Goal: Information Seeking & Learning: Learn about a topic

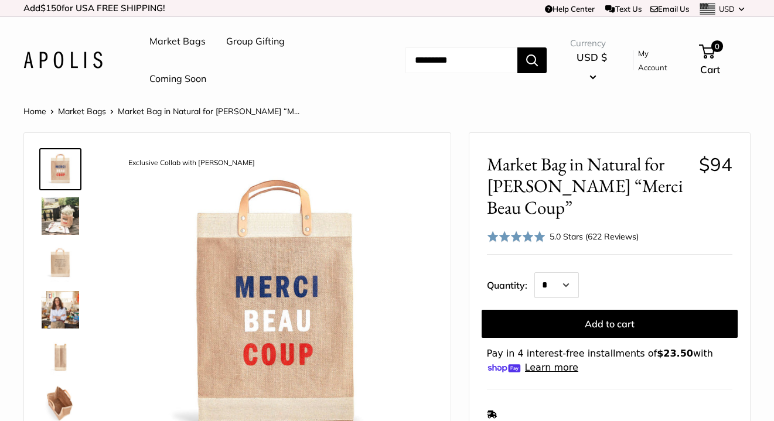
click at [55, 249] on img at bounding box center [61, 263] width 38 height 38
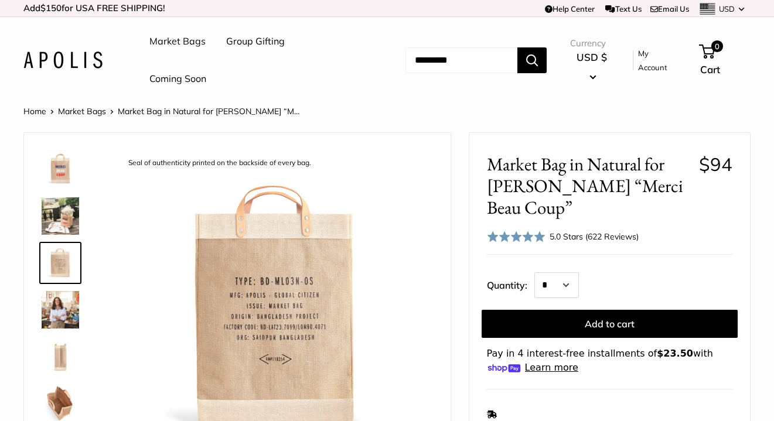
click at [64, 312] on img at bounding box center [61, 310] width 38 height 38
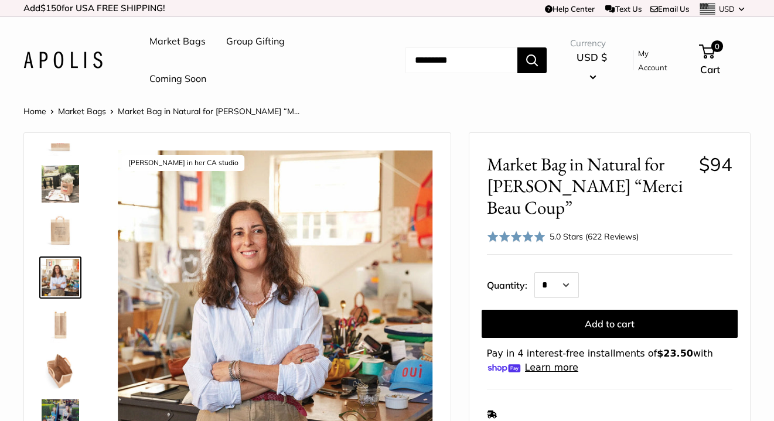
scroll to position [75, 0]
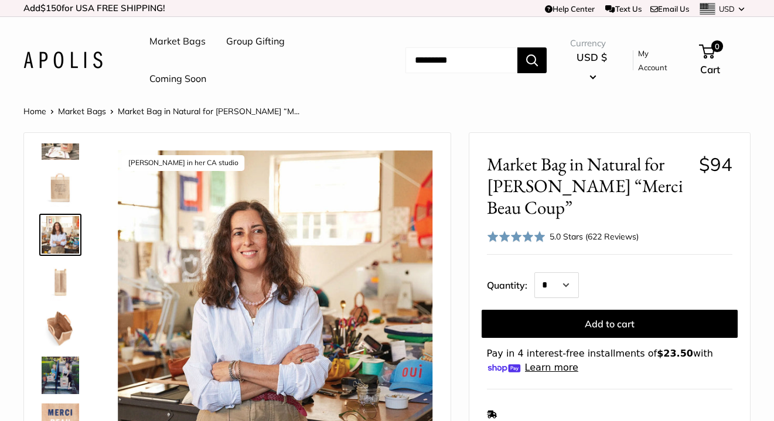
click at [60, 326] on img at bounding box center [61, 329] width 38 height 38
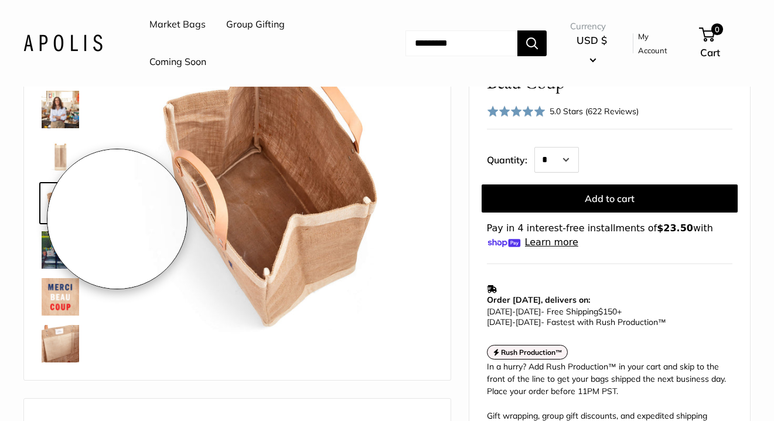
scroll to position [209, 0]
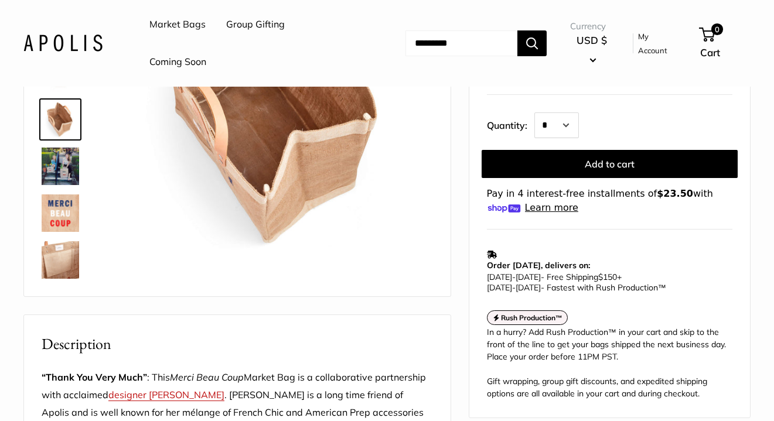
click at [60, 263] on img at bounding box center [61, 260] width 38 height 38
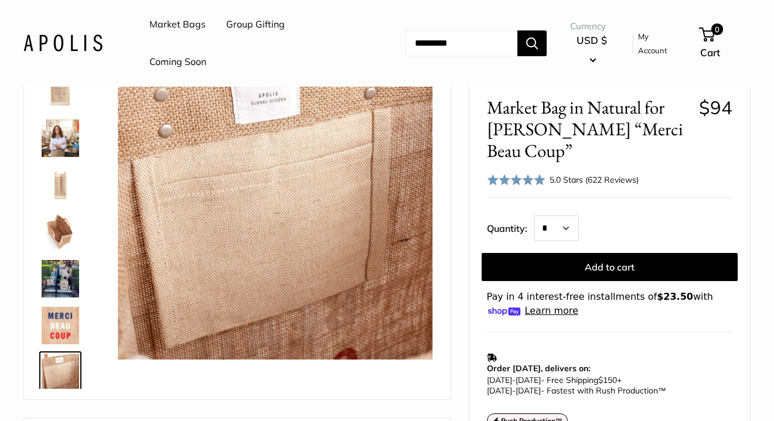
scroll to position [75, 0]
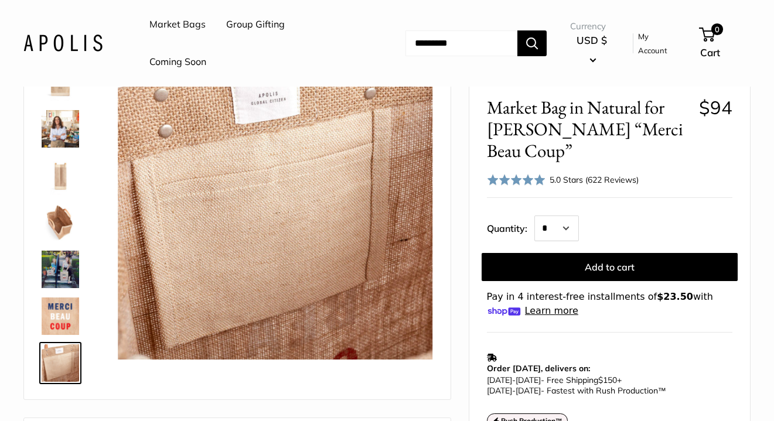
click at [57, 313] on img at bounding box center [61, 317] width 38 height 38
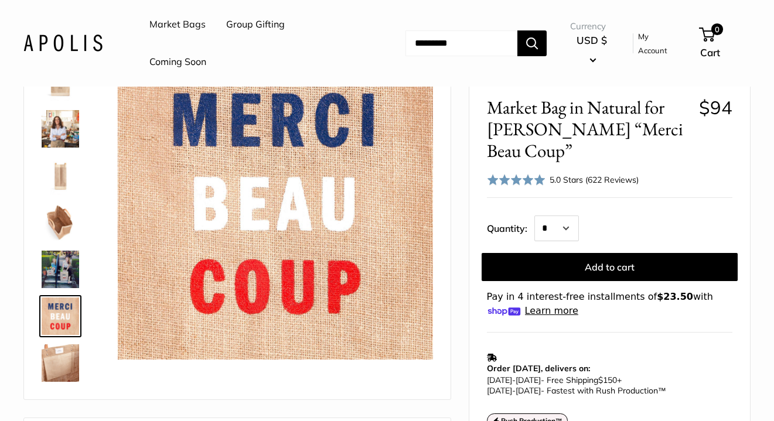
click at [67, 271] on img at bounding box center [61, 270] width 38 height 38
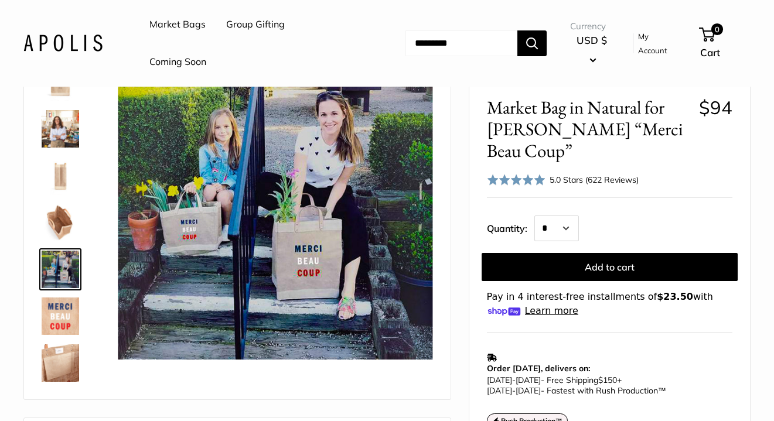
click at [58, 222] on img at bounding box center [61, 223] width 38 height 38
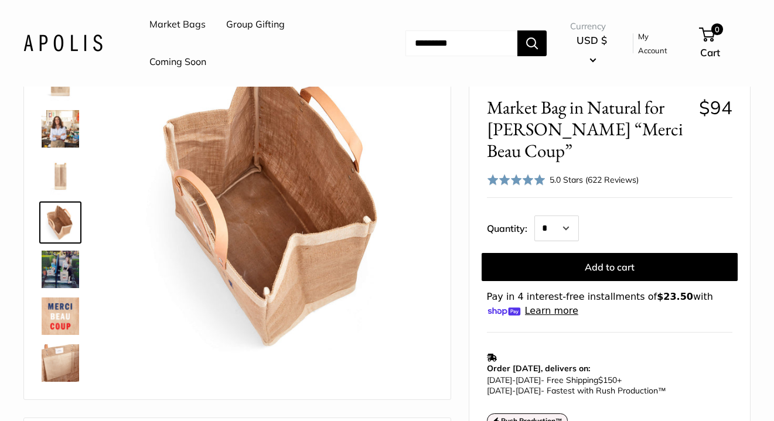
click at [70, 175] on img at bounding box center [61, 176] width 38 height 38
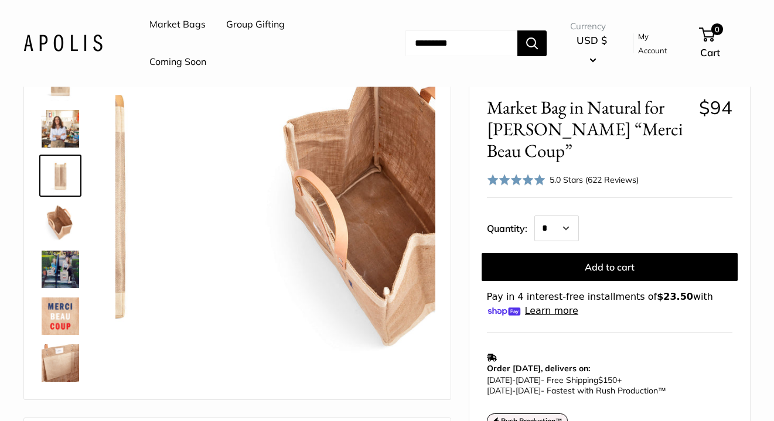
scroll to position [36, 0]
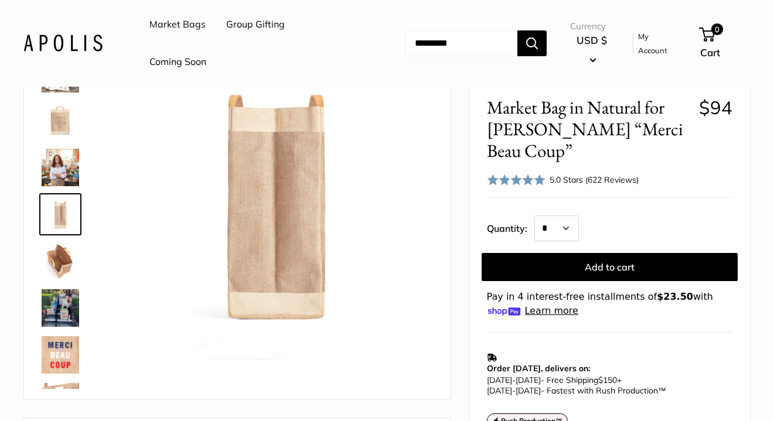
click at [69, 172] on img at bounding box center [61, 168] width 38 height 38
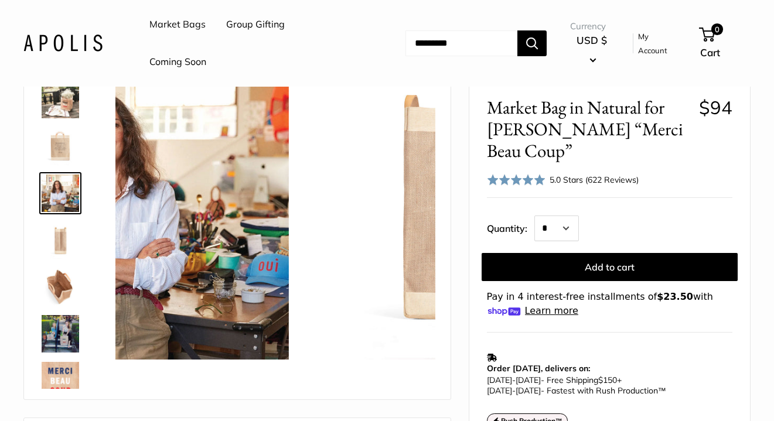
scroll to position [0, 0]
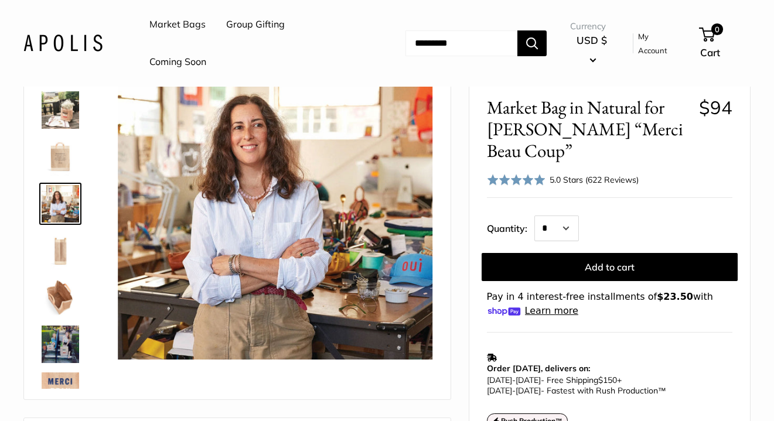
click at [66, 148] on img at bounding box center [61, 157] width 38 height 38
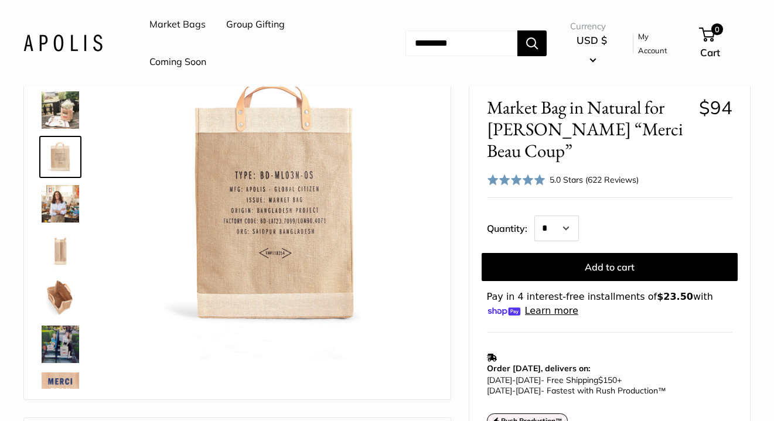
click at [67, 113] on img at bounding box center [61, 110] width 38 height 38
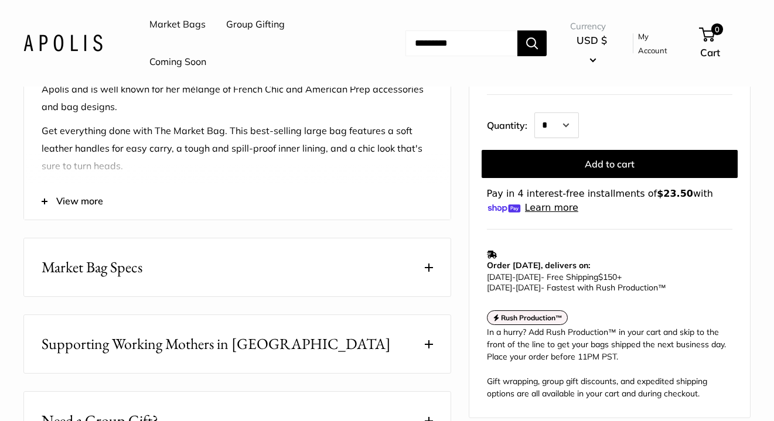
scroll to position [535, 0]
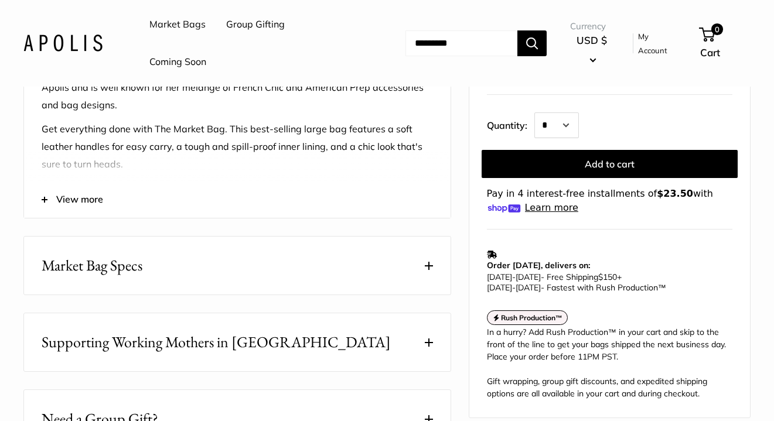
click at [75, 209] on span "View more" at bounding box center [79, 200] width 47 height 18
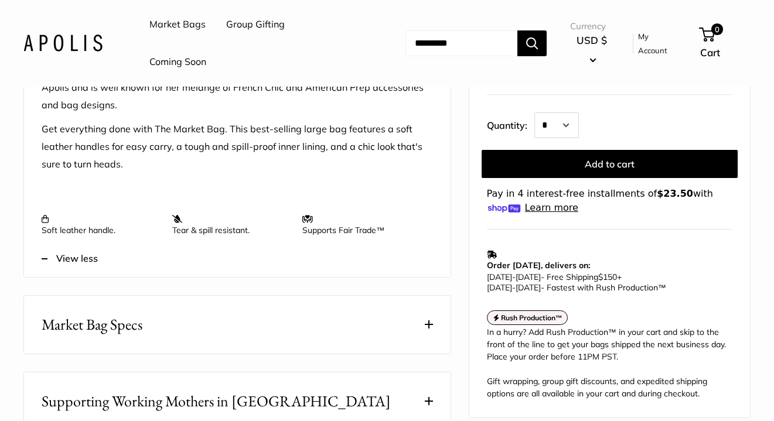
click at [149, 326] on button "Market Bag Specs" at bounding box center [237, 325] width 427 height 58
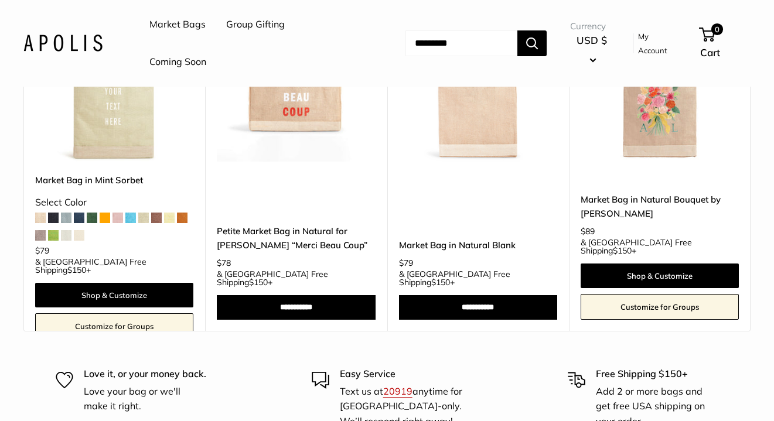
scroll to position [3317, 0]
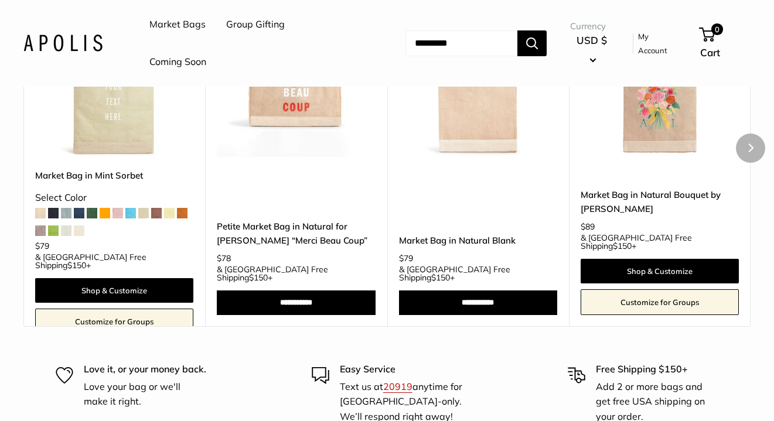
click at [0, 0] on img at bounding box center [0, 0] width 0 height 0
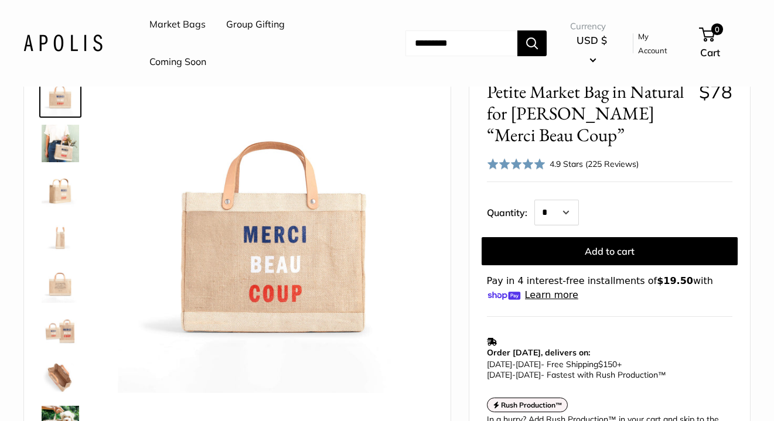
scroll to position [83, 0]
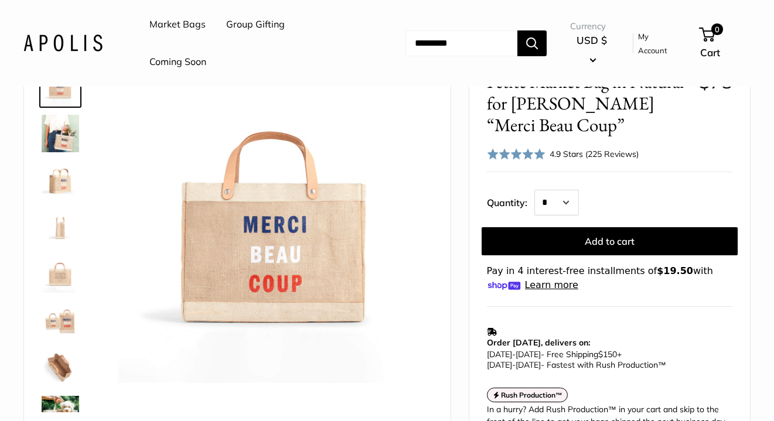
click at [55, 141] on img at bounding box center [61, 134] width 38 height 38
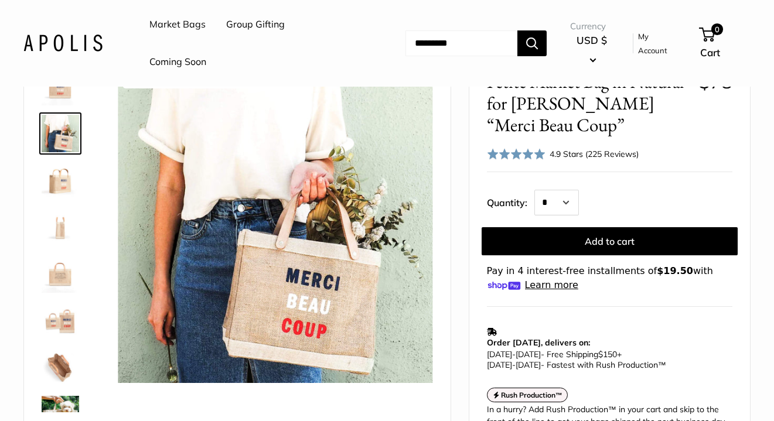
click at [57, 182] on img at bounding box center [61, 181] width 38 height 38
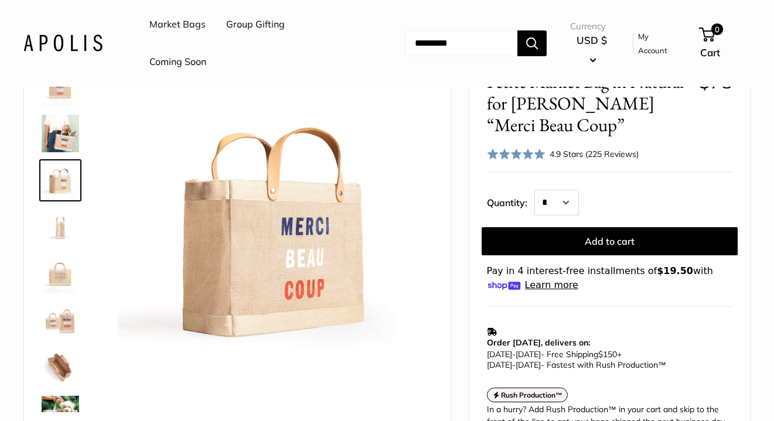
click at [64, 236] on img at bounding box center [61, 228] width 38 height 38
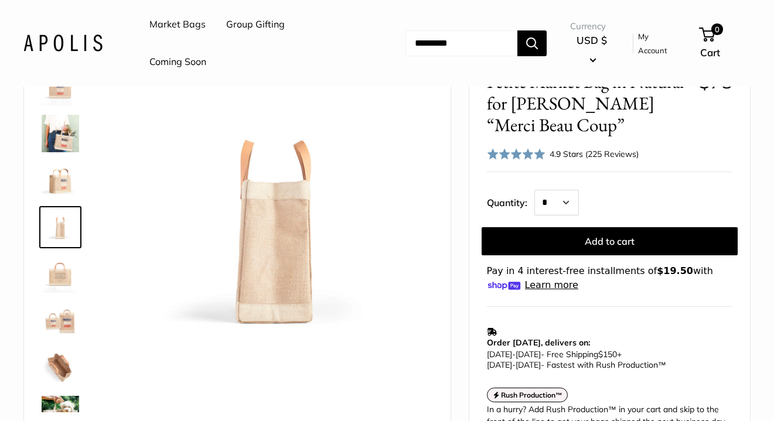
click at [59, 282] on img at bounding box center [61, 275] width 38 height 38
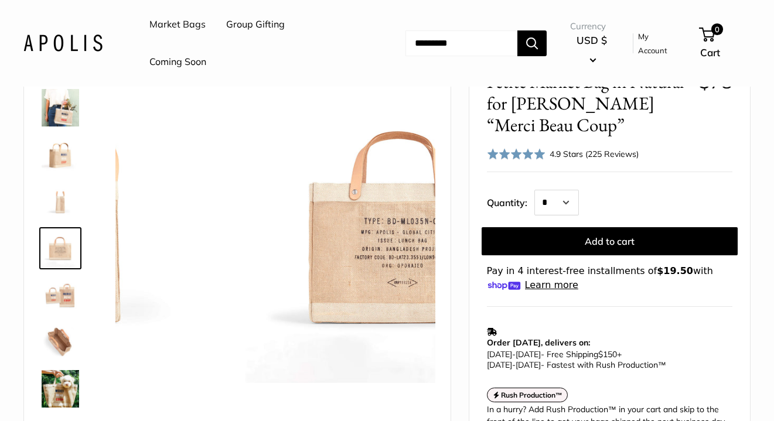
scroll to position [36, 0]
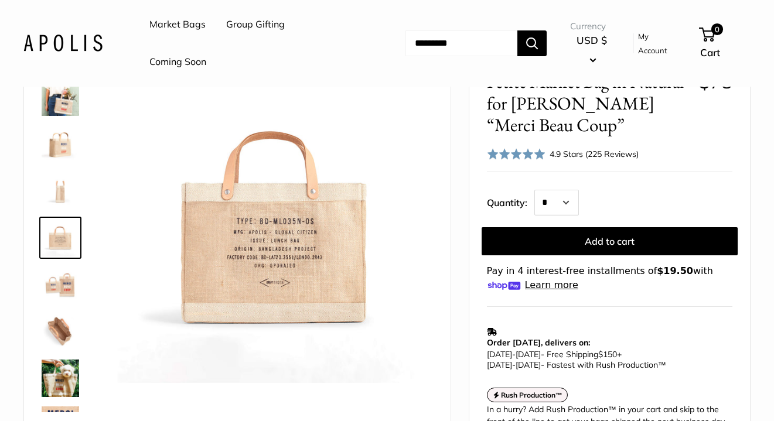
click at [62, 295] on img at bounding box center [61, 285] width 38 height 38
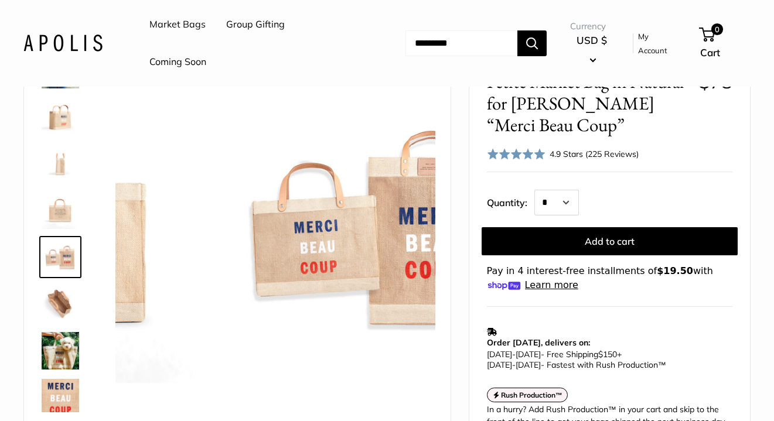
scroll to position [83, 0]
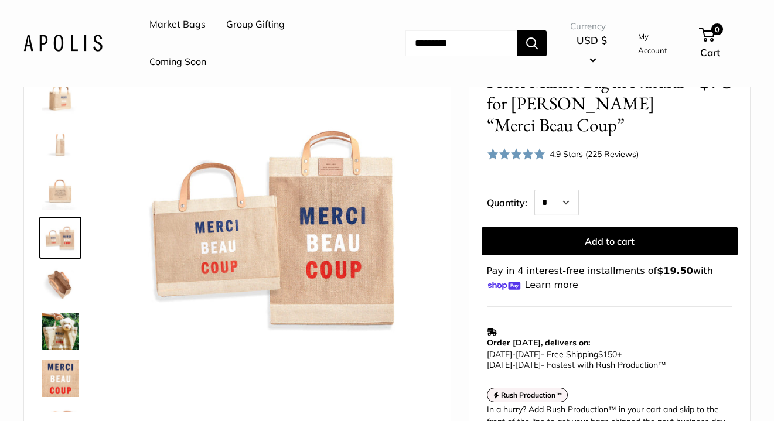
click at [60, 278] on img at bounding box center [61, 285] width 38 height 38
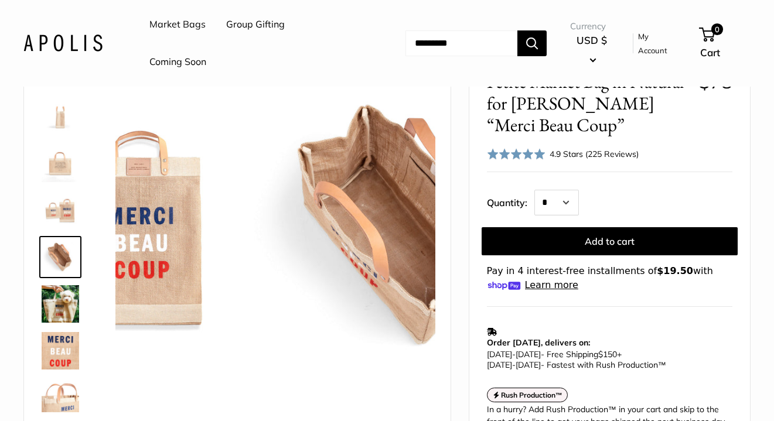
scroll to position [130, 0]
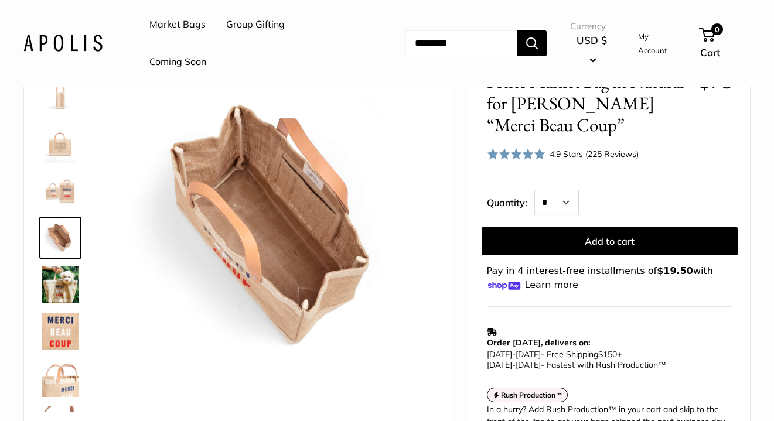
click at [60, 280] on img at bounding box center [61, 285] width 38 height 38
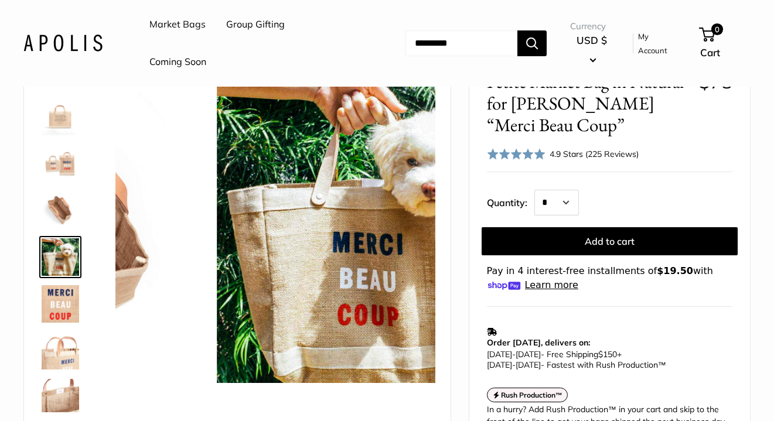
scroll to position [177, 0]
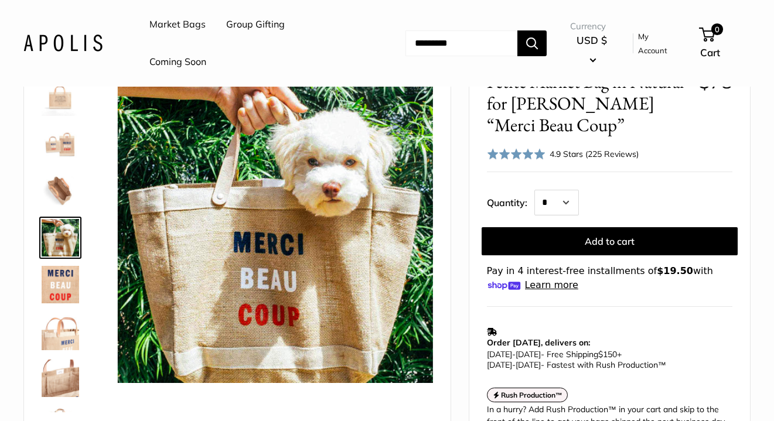
click at [62, 304] on link at bounding box center [60, 285] width 42 height 42
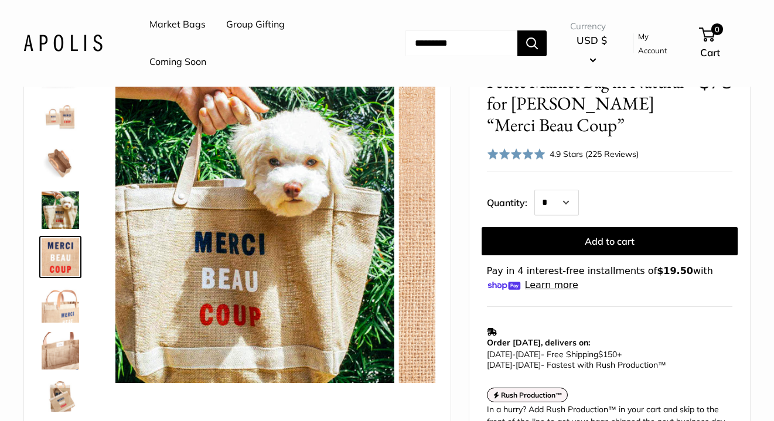
scroll to position [224, 0]
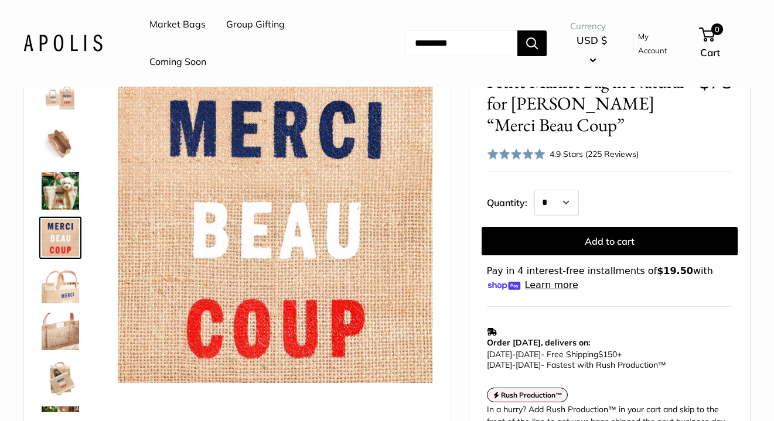
click at [65, 311] on link at bounding box center [60, 332] width 42 height 42
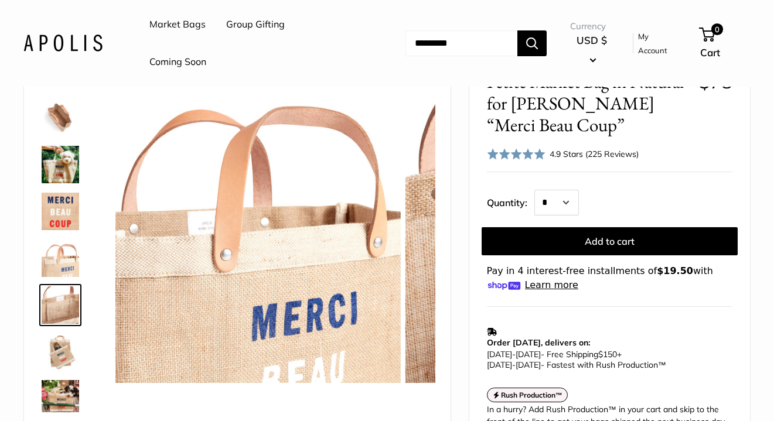
scroll to position [263, 0]
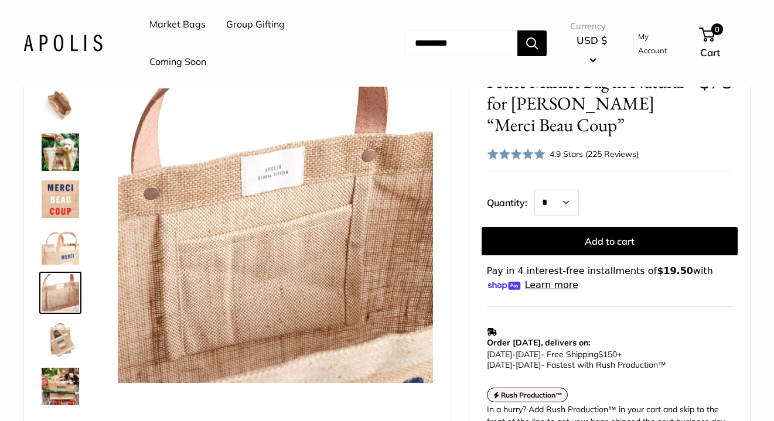
click at [63, 341] on img at bounding box center [61, 340] width 38 height 38
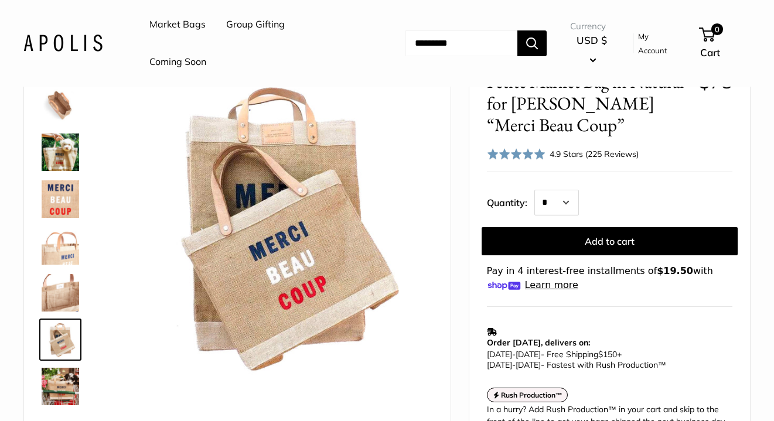
click at [61, 372] on img at bounding box center [61, 387] width 38 height 38
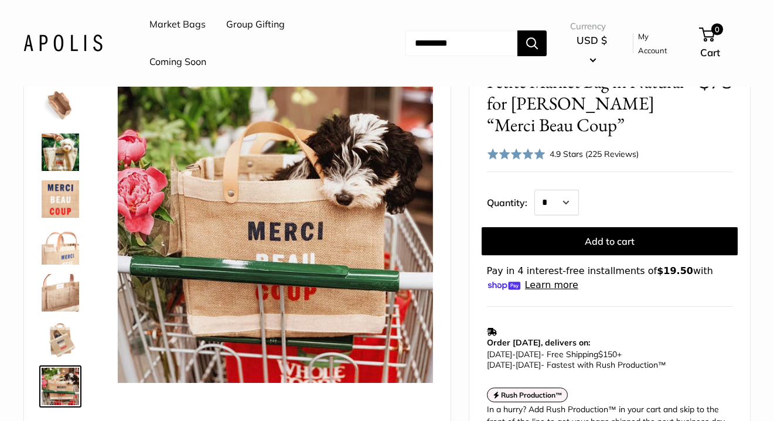
click at [63, 108] on img at bounding box center [61, 106] width 38 height 38
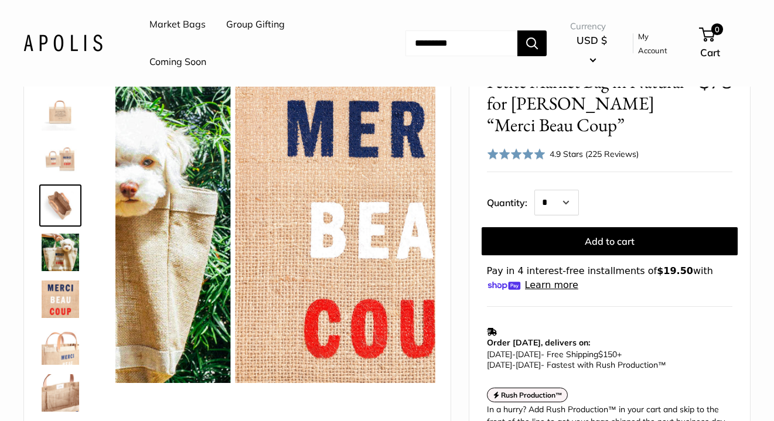
scroll to position [130, 0]
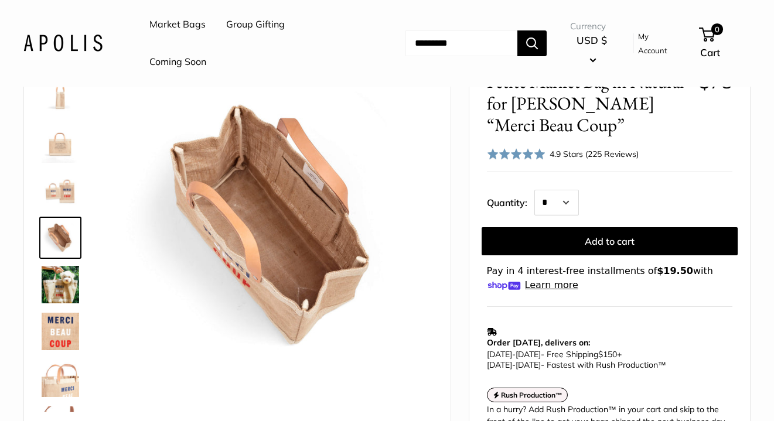
click at [60, 197] on img at bounding box center [61, 191] width 38 height 38
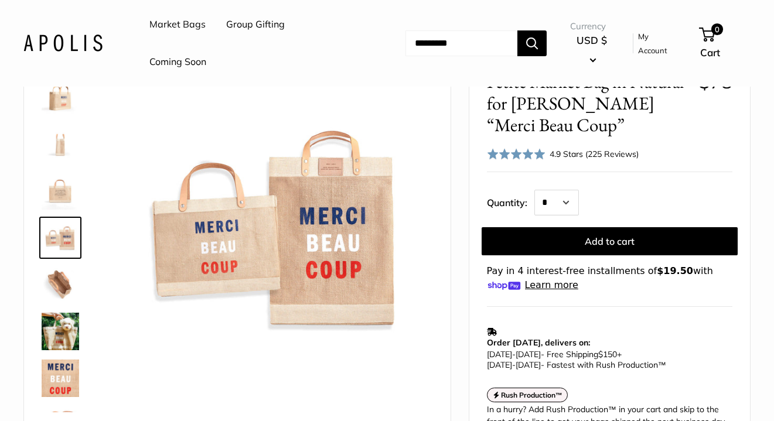
scroll to position [85, 0]
click at [605, 155] on div "4.9 Stars (225 Reviews)" at bounding box center [594, 154] width 89 height 13
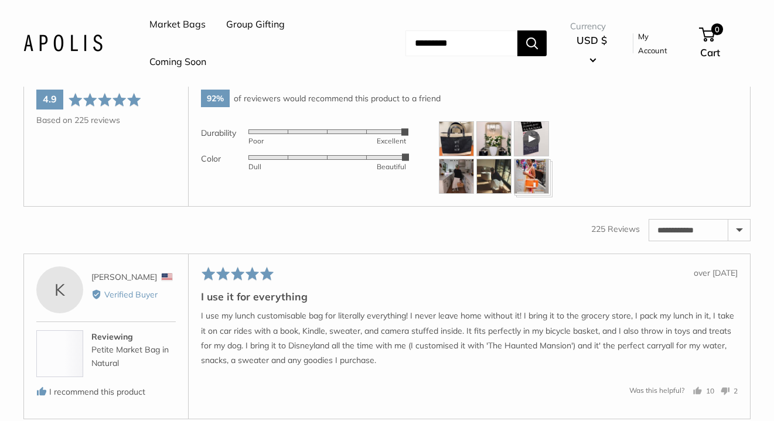
scroll to position [1813, 0]
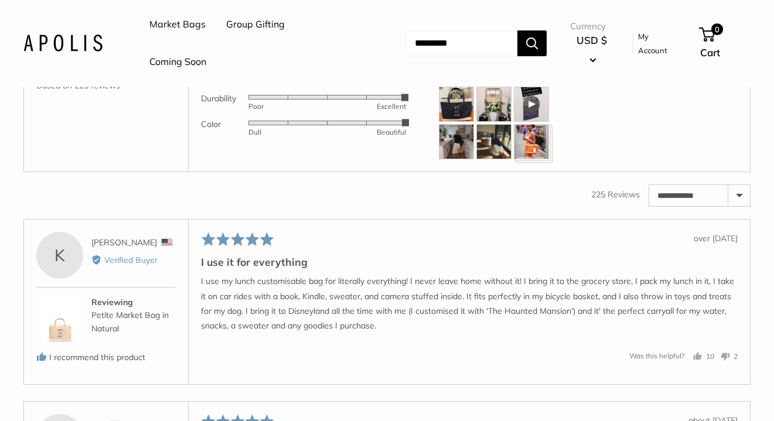
click at [454, 109] on img at bounding box center [456, 104] width 35 height 35
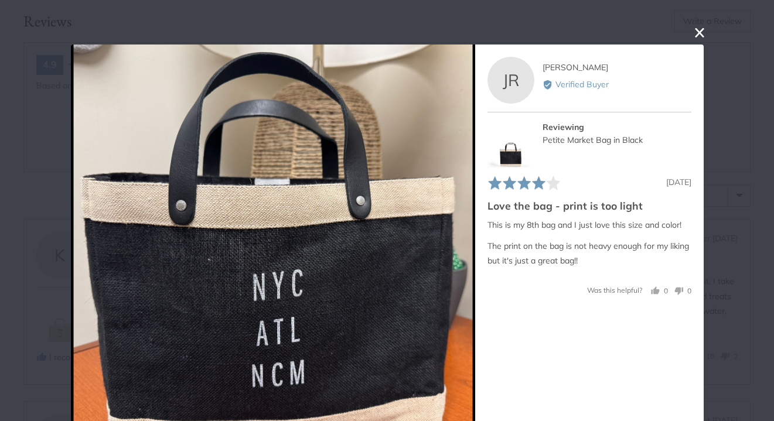
scroll to position [28, 0]
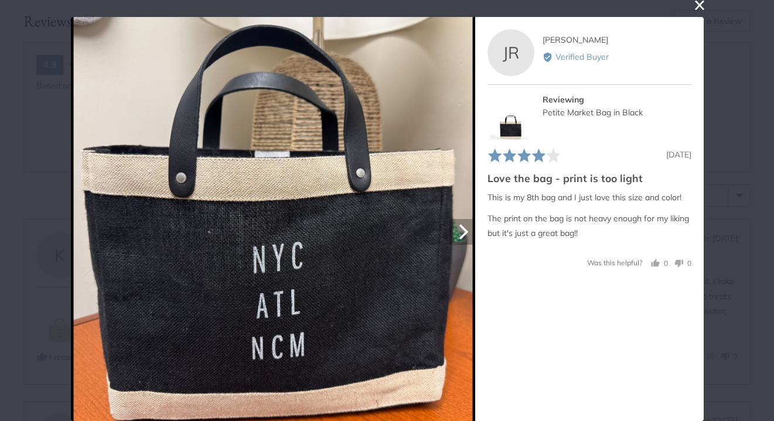
click at [467, 236] on icon "Next" at bounding box center [461, 231] width 15 height 15
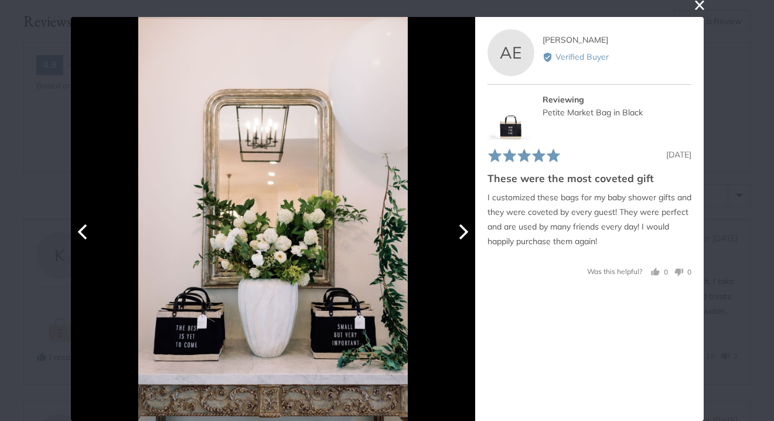
click at [465, 237] on icon "Next" at bounding box center [461, 231] width 15 height 15
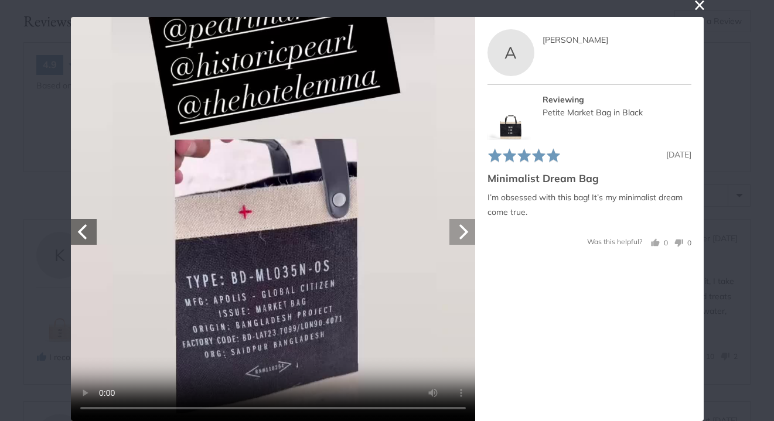
click at [465, 237] on icon "Next" at bounding box center [461, 231] width 15 height 15
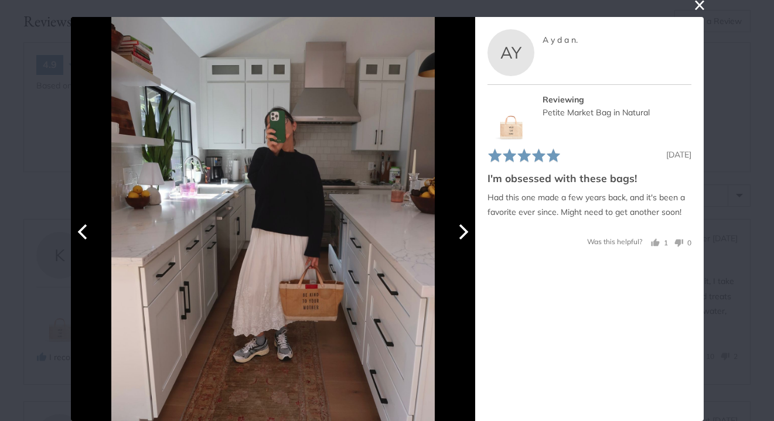
click at [461, 233] on icon "Next" at bounding box center [461, 231] width 15 height 15
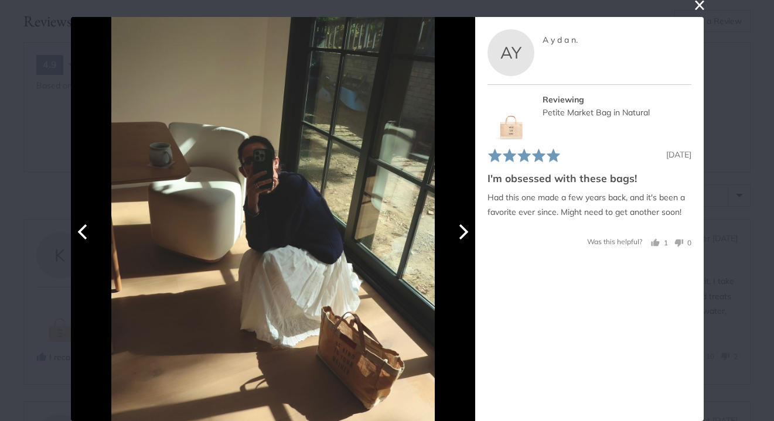
click at [461, 233] on icon "Next" at bounding box center [461, 231] width 15 height 15
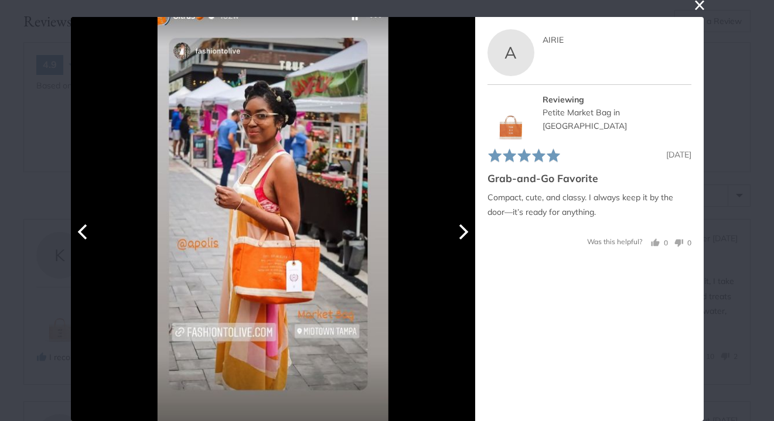
click at [461, 236] on icon "Next" at bounding box center [461, 231] width 15 height 15
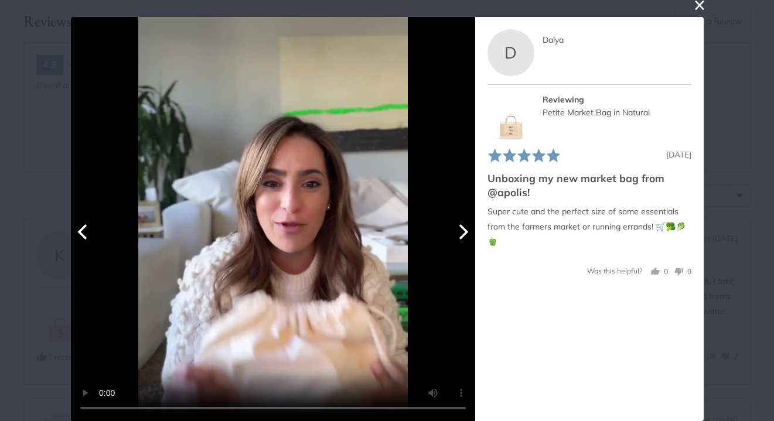
click at [83, 234] on icon "Previous" at bounding box center [83, 231] width 15 height 15
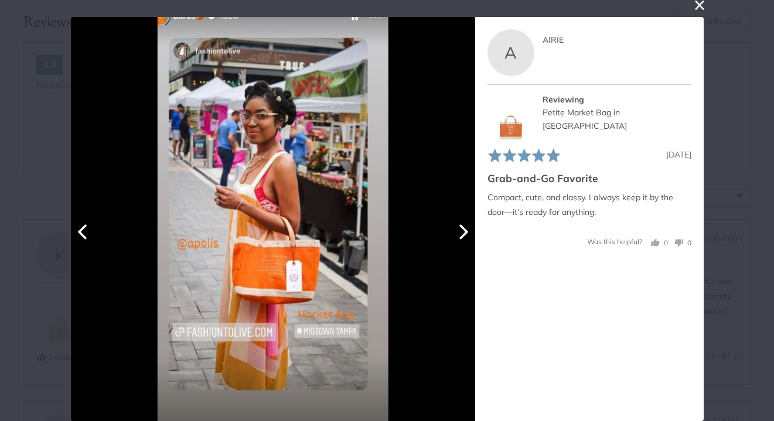
click at [457, 243] on button "Next" at bounding box center [463, 232] width 26 height 26
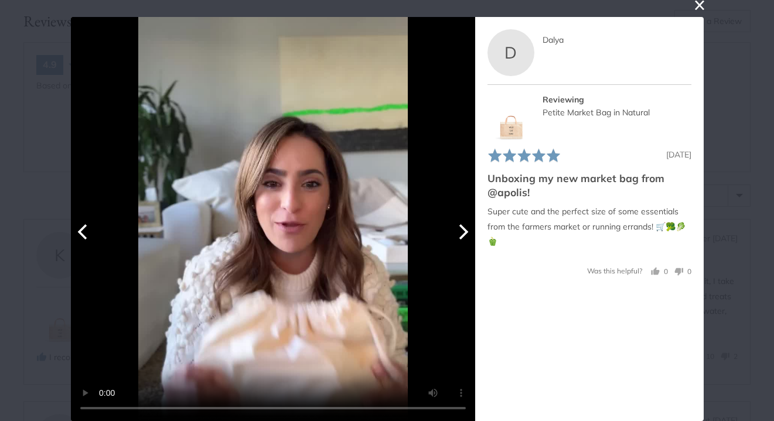
click at [458, 241] on button "Next" at bounding box center [463, 232] width 26 height 26
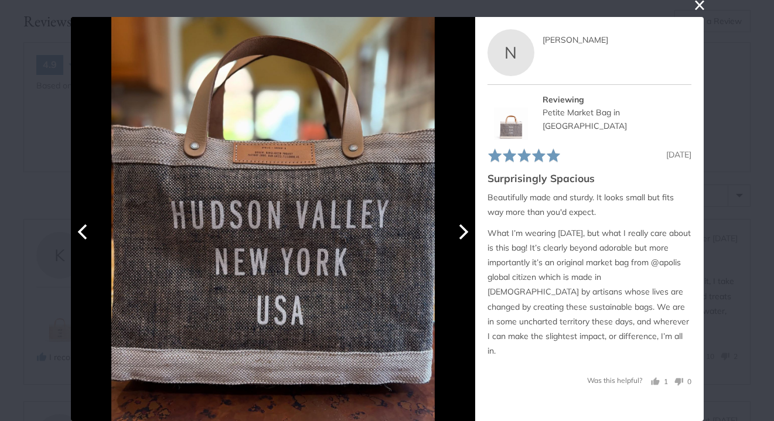
click at [458, 240] on button "Next" at bounding box center [463, 232] width 26 height 26
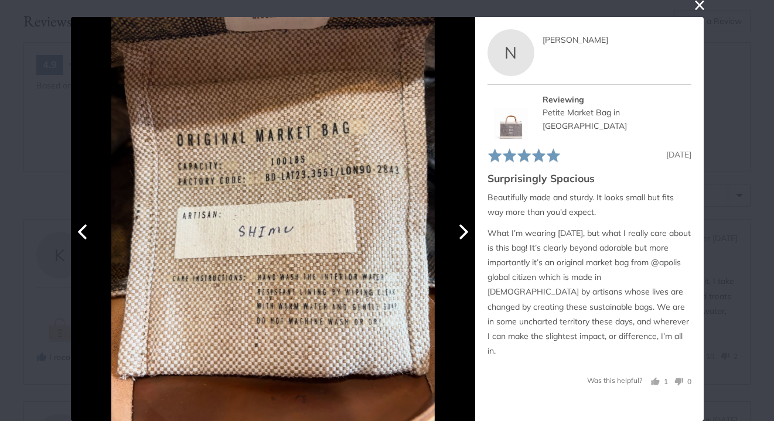
click at [460, 234] on icon "Next" at bounding box center [461, 231] width 15 height 15
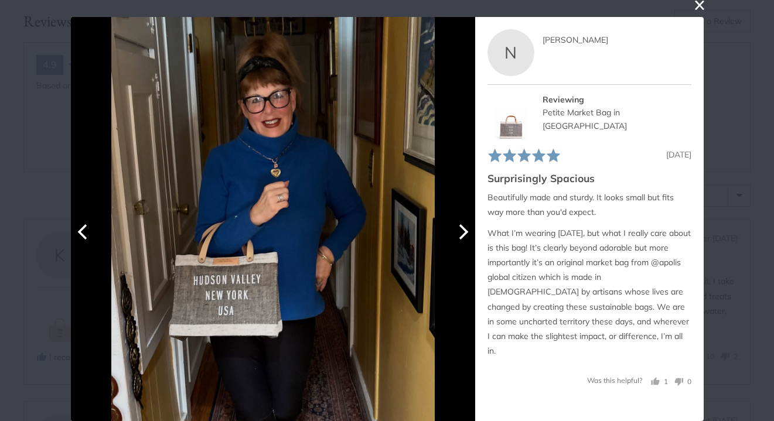
click at [460, 234] on icon "Next" at bounding box center [461, 231] width 15 height 15
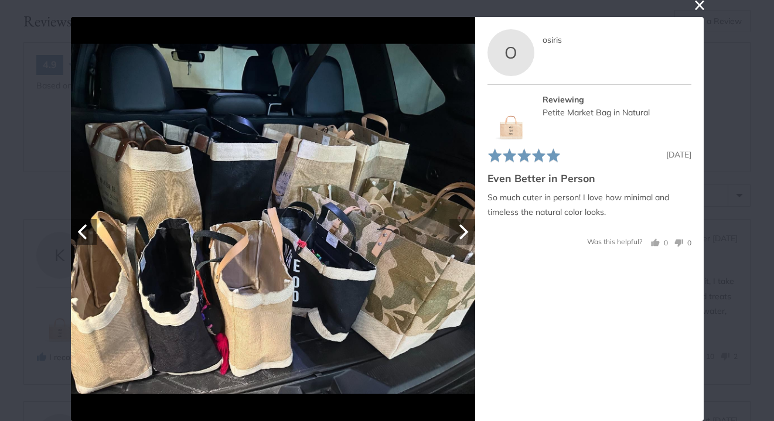
click at [462, 236] on icon "Next" at bounding box center [463, 231] width 9 height 15
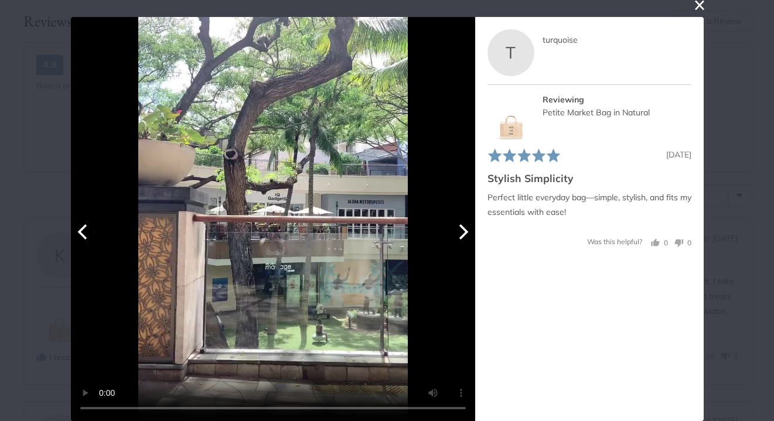
click at [462, 236] on icon "Next" at bounding box center [463, 231] width 9 height 15
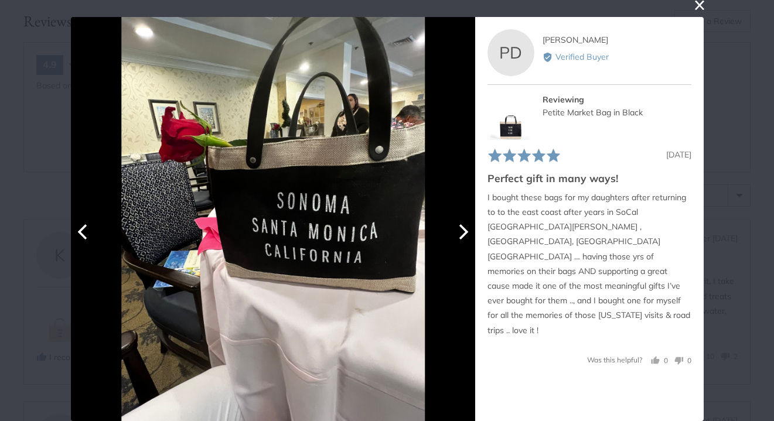
click at [462, 236] on icon "Next" at bounding box center [463, 231] width 9 height 15
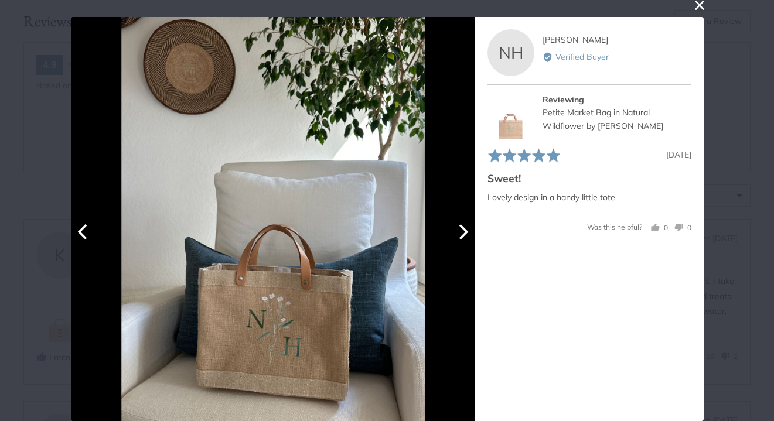
click at [462, 236] on icon "Next" at bounding box center [463, 231] width 9 height 15
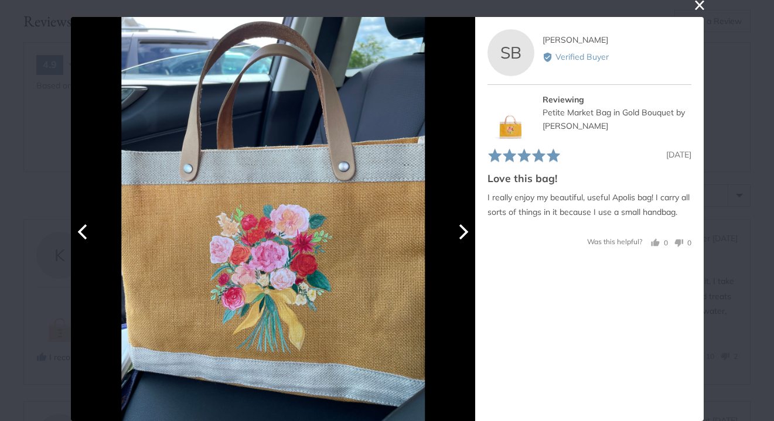
click at [462, 236] on icon "Next" at bounding box center [463, 231] width 9 height 15
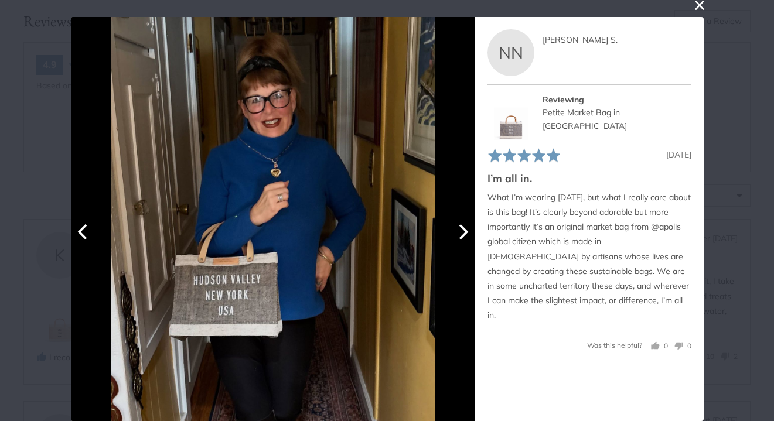
click at [462, 236] on icon "Next" at bounding box center [463, 231] width 9 height 15
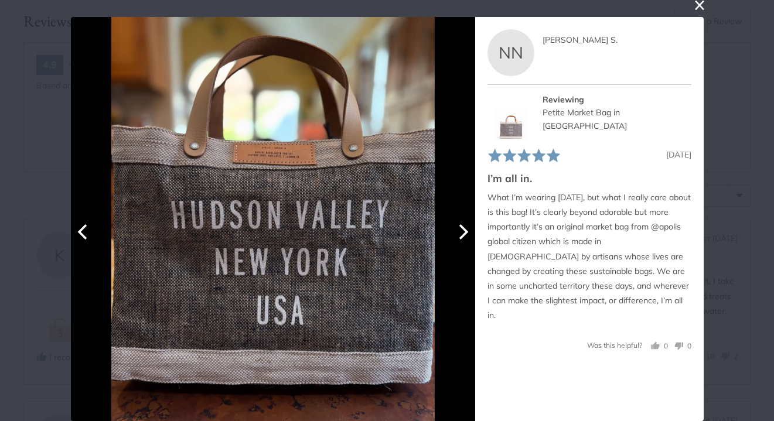
click at [462, 237] on icon "Next" at bounding box center [463, 231] width 9 height 15
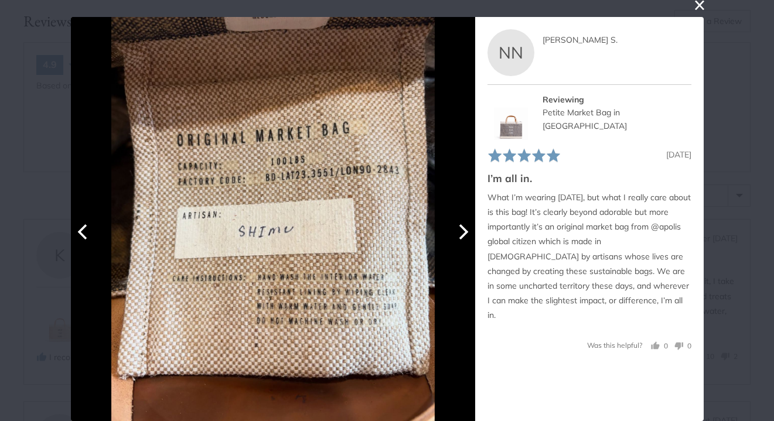
click at [462, 237] on icon "Next" at bounding box center [463, 231] width 9 height 15
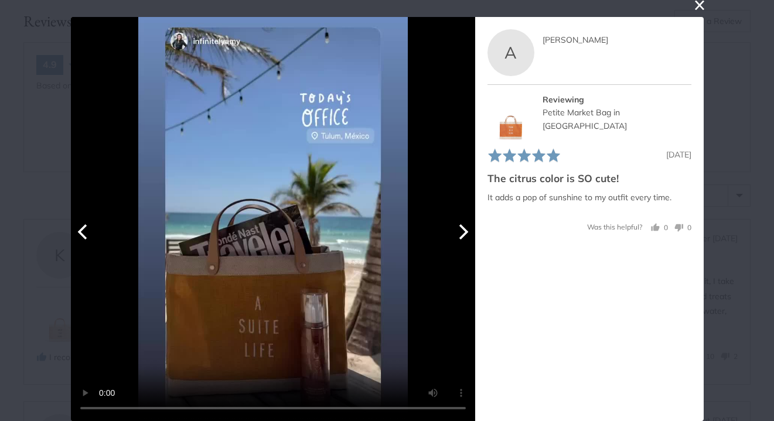
click at [462, 227] on icon "Next" at bounding box center [463, 231] width 9 height 15
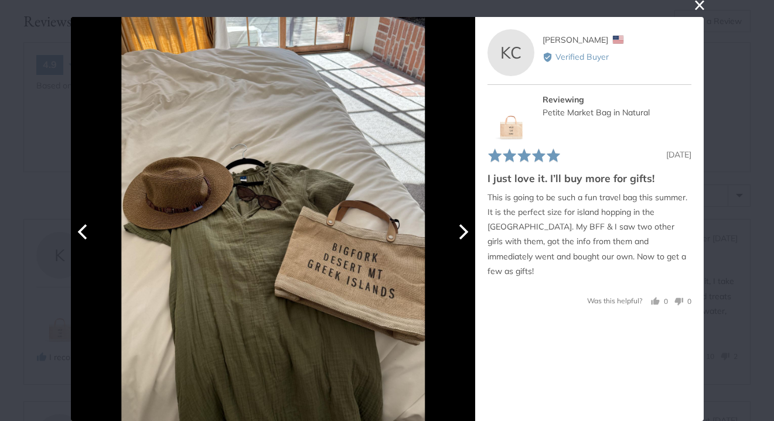
click at [462, 227] on icon "Next" at bounding box center [463, 231] width 9 height 15
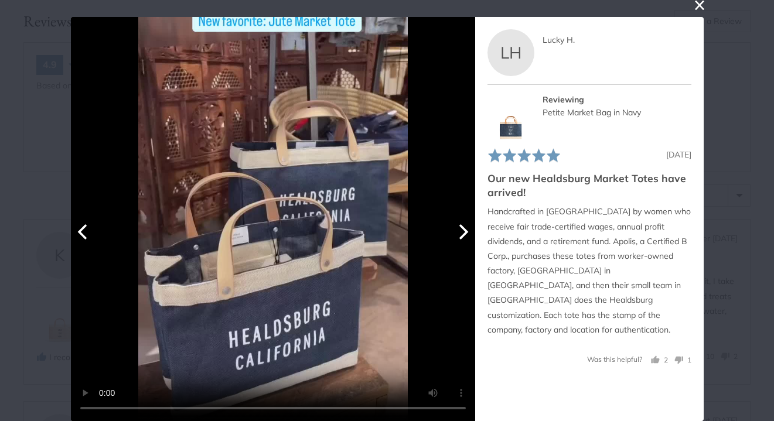
click at [462, 227] on icon "Next" at bounding box center [463, 231] width 9 height 15
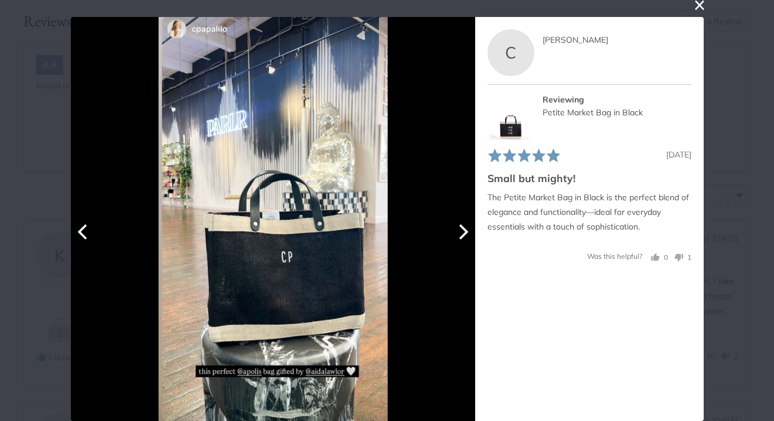
click at [461, 227] on icon "Next" at bounding box center [463, 231] width 9 height 15
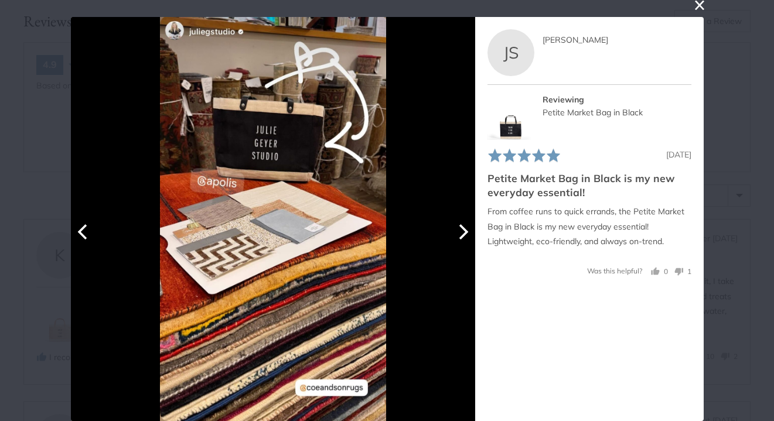
click at [461, 229] on icon "Next" at bounding box center [461, 231] width 15 height 15
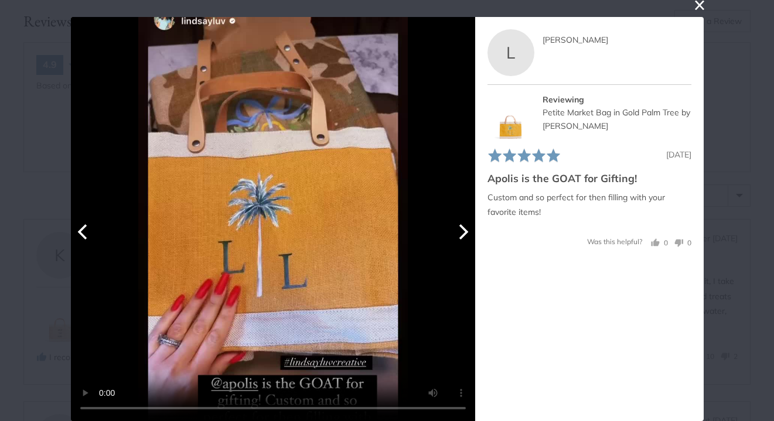
click at [461, 230] on icon "Next" at bounding box center [461, 231] width 15 height 15
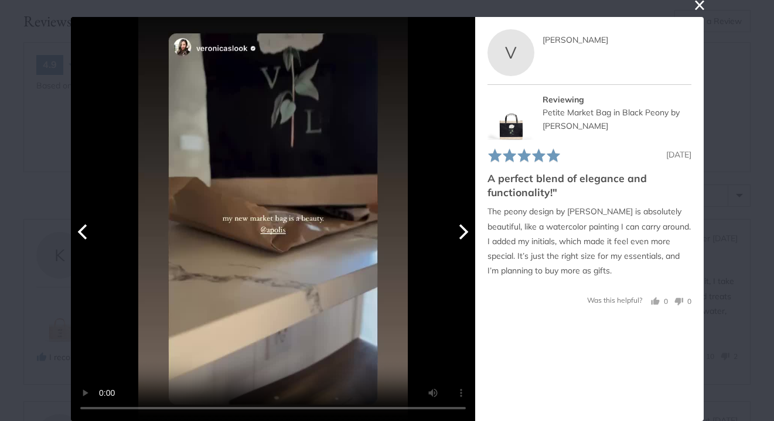
click at [461, 231] on icon "Next" at bounding box center [461, 231] width 15 height 15
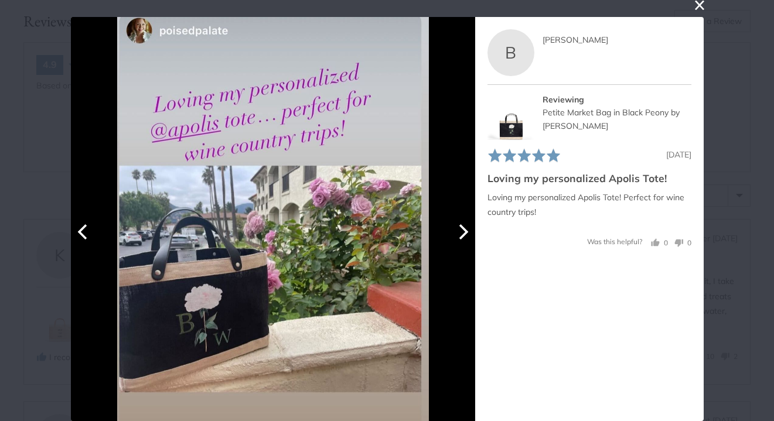
click at [461, 231] on icon "Next" at bounding box center [461, 231] width 15 height 15
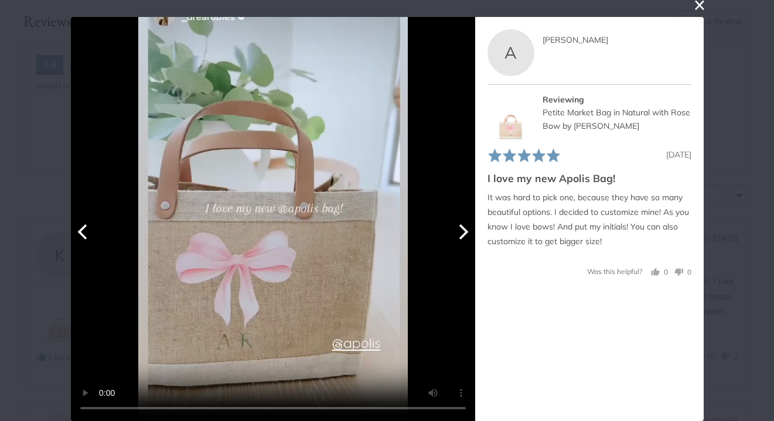
click at [89, 232] on icon "Previous" at bounding box center [83, 231] width 15 height 15
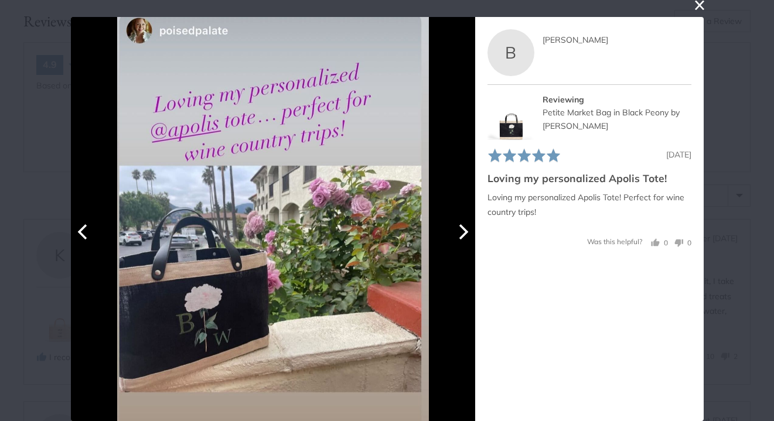
click at [462, 237] on icon "Next" at bounding box center [463, 231] width 9 height 15
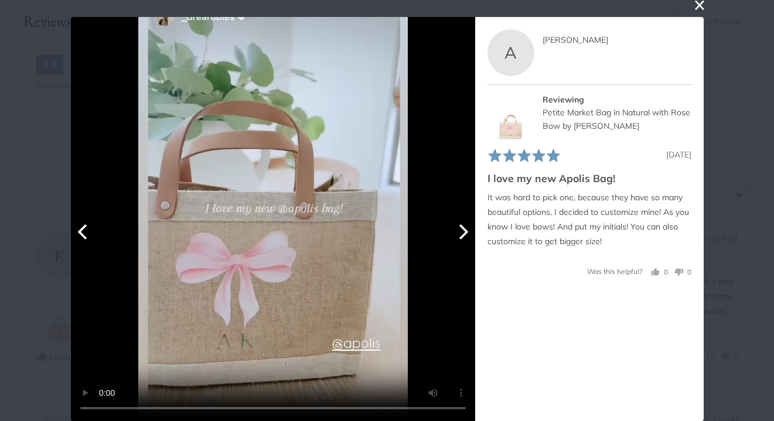
click at [463, 237] on icon "Next" at bounding box center [461, 231] width 15 height 15
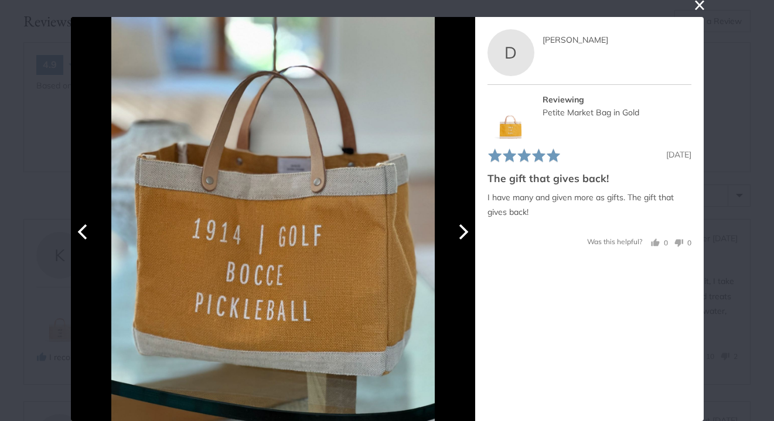
click at [463, 237] on icon "Next" at bounding box center [461, 231] width 15 height 15
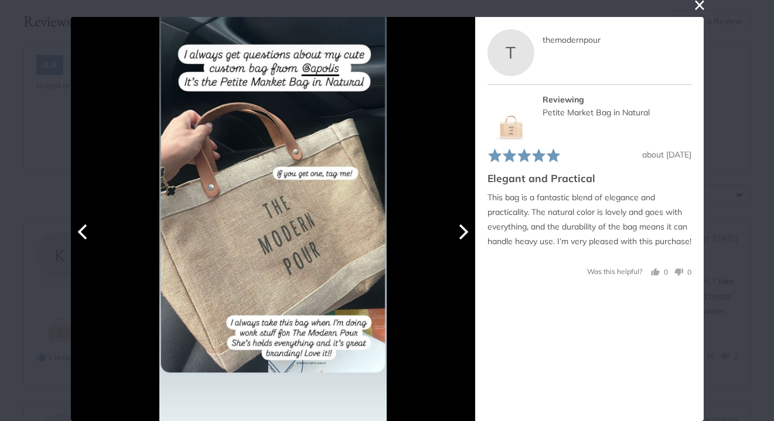
click at [465, 230] on icon "Next" at bounding box center [463, 231] width 9 height 15
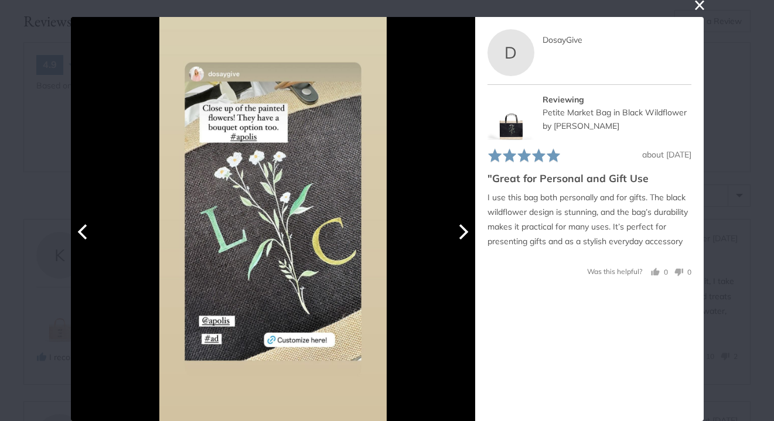
click at [464, 231] on icon "Next" at bounding box center [461, 231] width 15 height 15
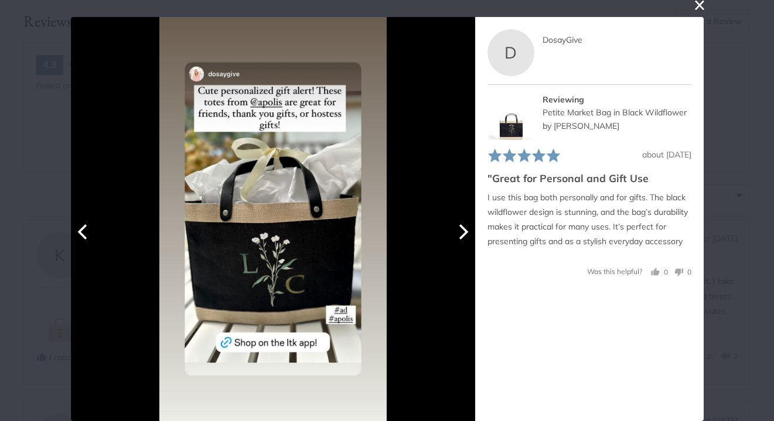
click at [463, 232] on icon "Next" at bounding box center [461, 231] width 15 height 15
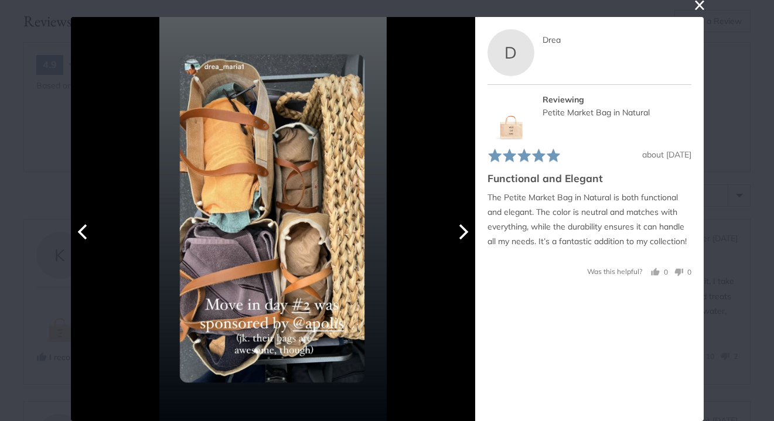
click at [465, 229] on icon "Next" at bounding box center [463, 231] width 9 height 15
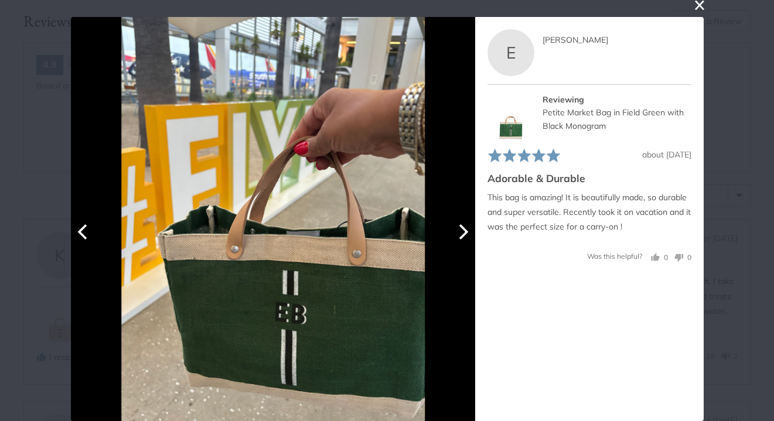
click at [459, 233] on icon "Next" at bounding box center [461, 231] width 15 height 15
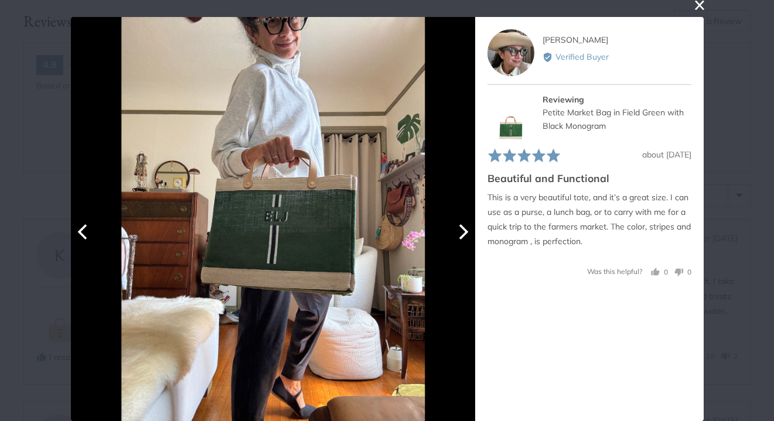
click at [460, 233] on icon "Next" at bounding box center [461, 231] width 15 height 15
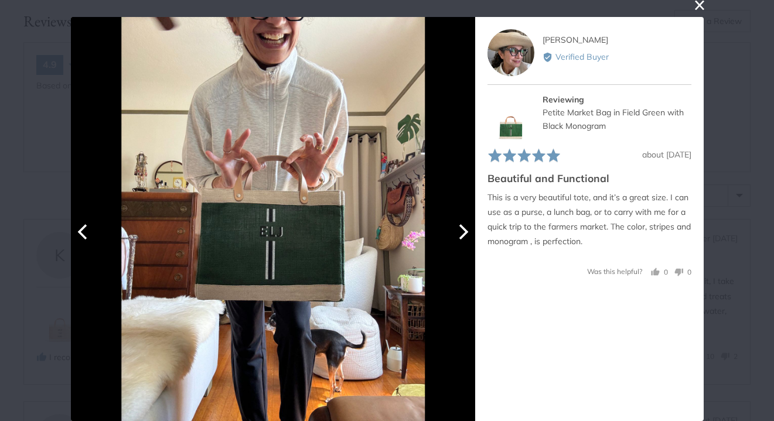
click at [86, 229] on icon "Previous" at bounding box center [83, 231] width 15 height 15
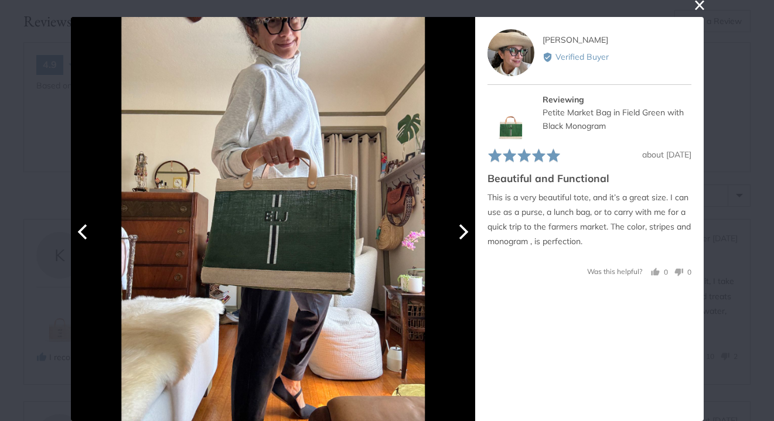
click at [461, 240] on button "Next" at bounding box center [463, 232] width 26 height 26
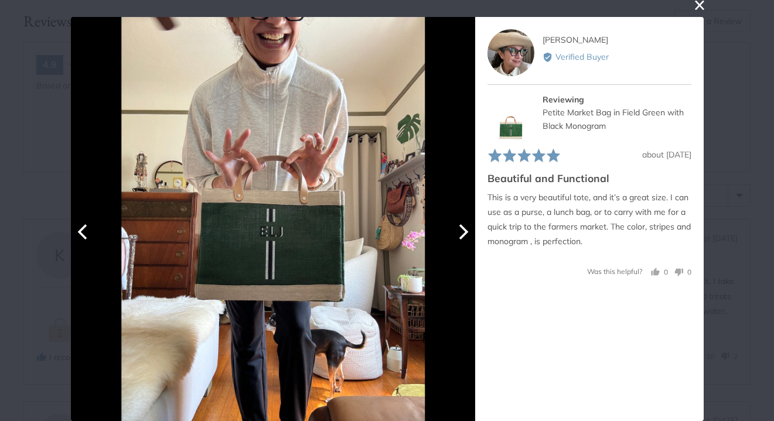
click at [461, 241] on button "Next" at bounding box center [463, 232] width 26 height 26
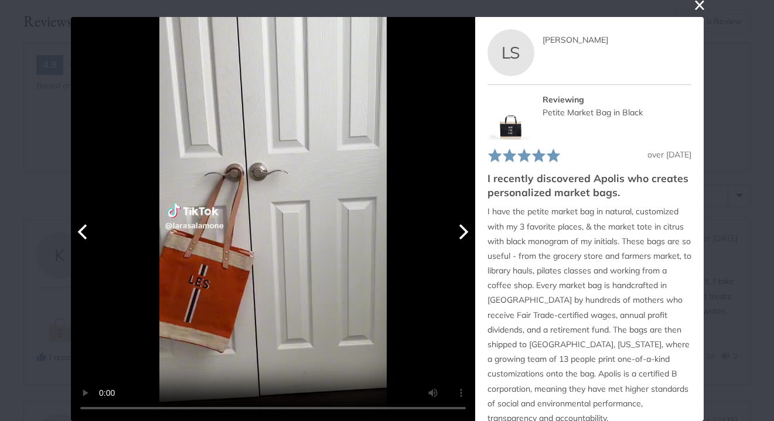
click at [461, 241] on button "Next" at bounding box center [463, 232] width 26 height 26
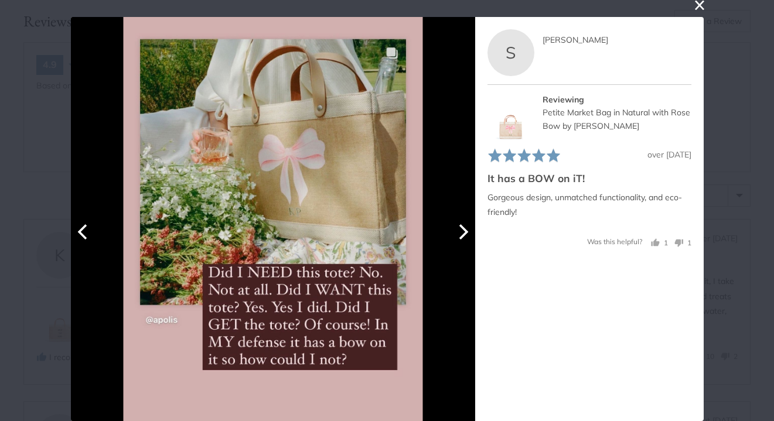
click at [458, 237] on icon "Next" at bounding box center [461, 231] width 15 height 15
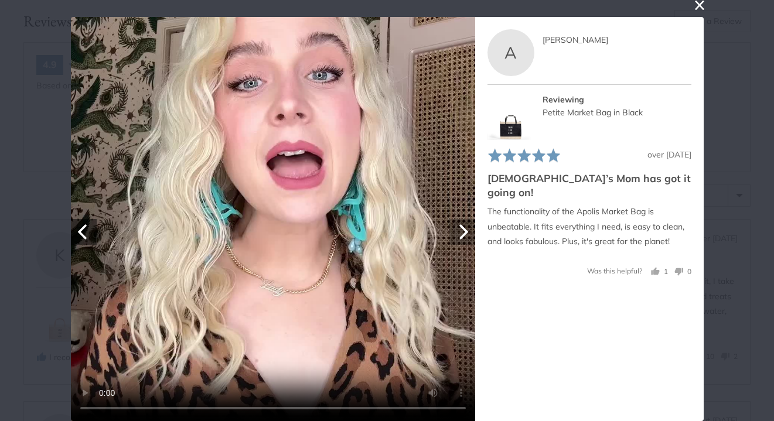
click at [458, 237] on icon "Next" at bounding box center [461, 231] width 15 height 15
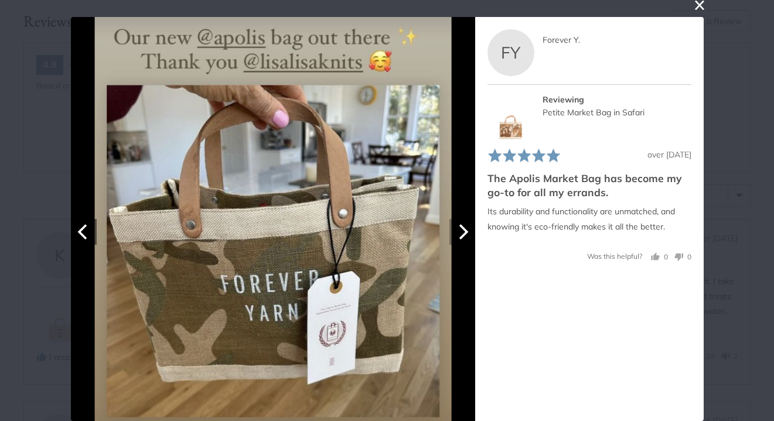
click at [458, 237] on icon "Next" at bounding box center [461, 231] width 15 height 15
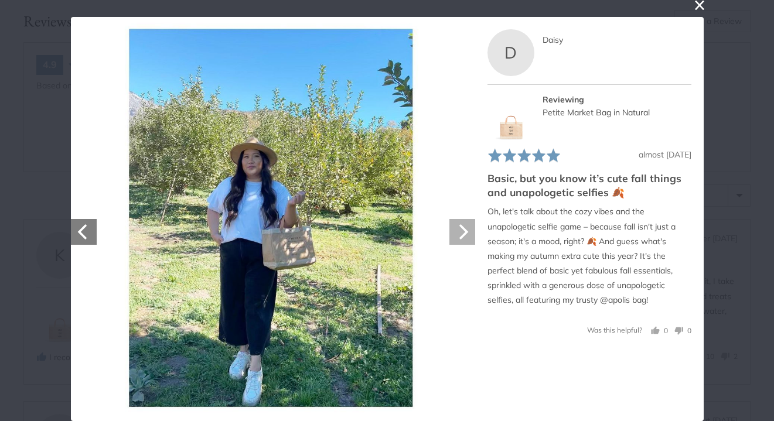
click at [458, 241] on button "Next" at bounding box center [463, 232] width 26 height 26
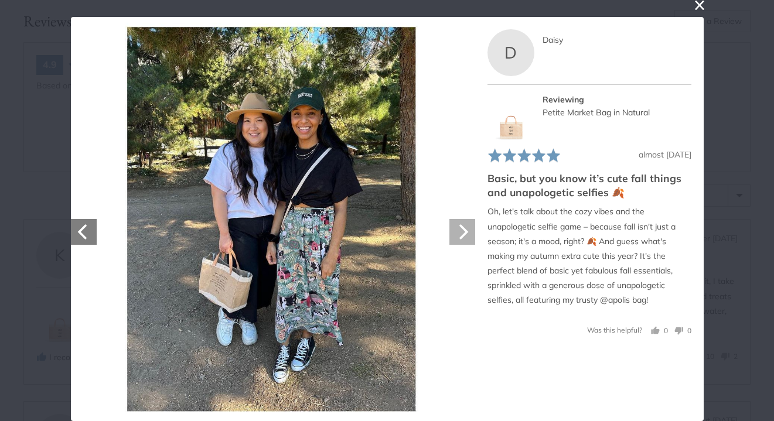
click at [458, 241] on button "Next" at bounding box center [463, 232] width 26 height 26
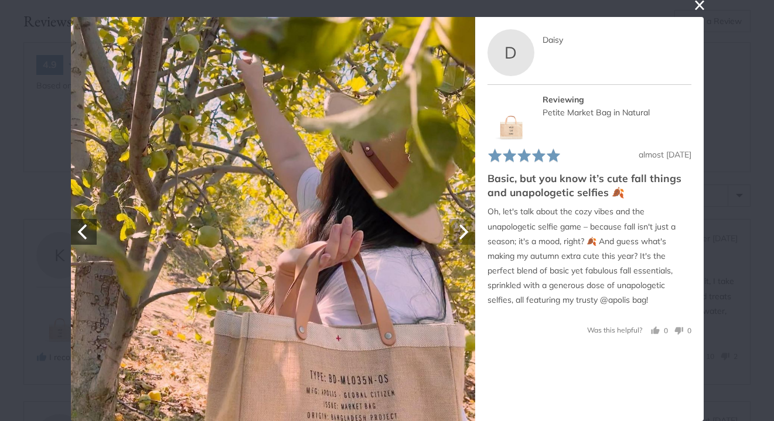
click at [458, 240] on button "Next" at bounding box center [463, 232] width 26 height 26
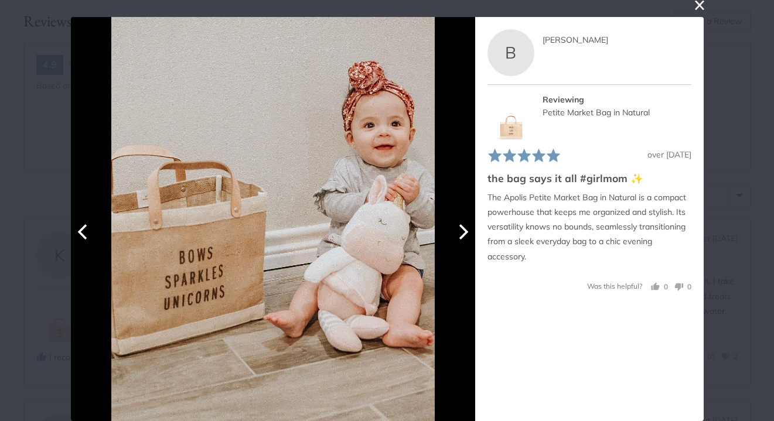
click at [459, 237] on icon "Next" at bounding box center [461, 231] width 15 height 15
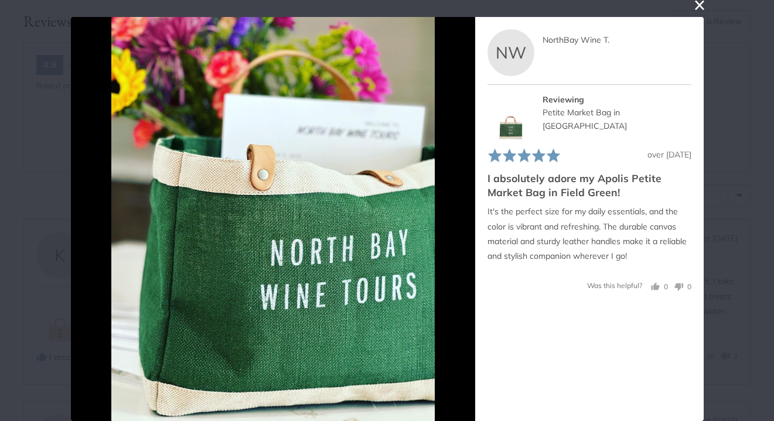
click at [701, 7] on button "close this modal window" at bounding box center [700, 5] width 14 height 14
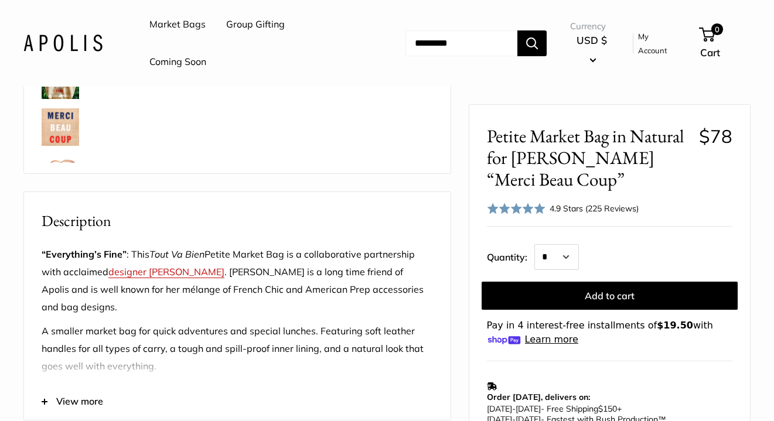
scroll to position [0, 0]
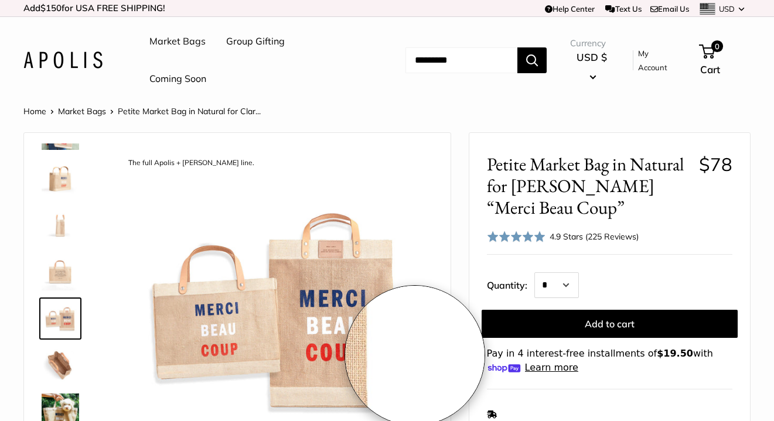
click at [415, 356] on img at bounding box center [275, 308] width 315 height 315
